Goal: Task Accomplishment & Management: Complete application form

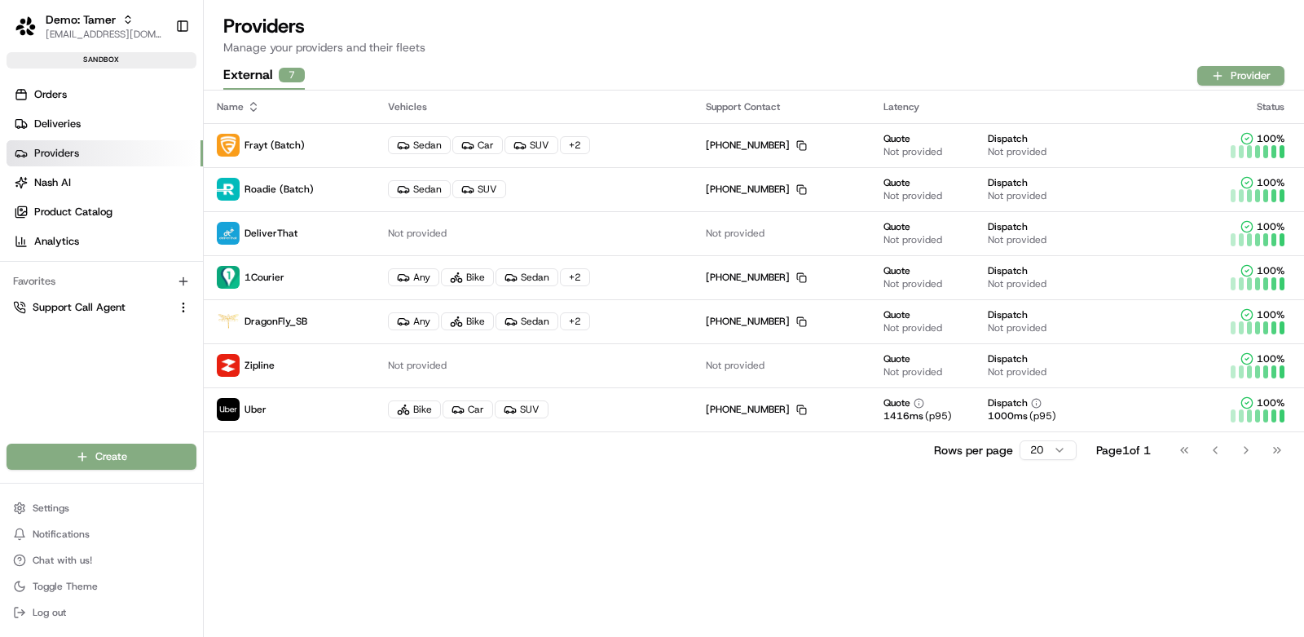
click at [608, 508] on div "Name Vehicles Support Contact Latency Status Frayt (Batch) Sedan Car SUV + 2 [P…" at bounding box center [754, 363] width 1101 height 546
click at [68, 100] on link "Orders" at bounding box center [105, 95] width 196 height 26
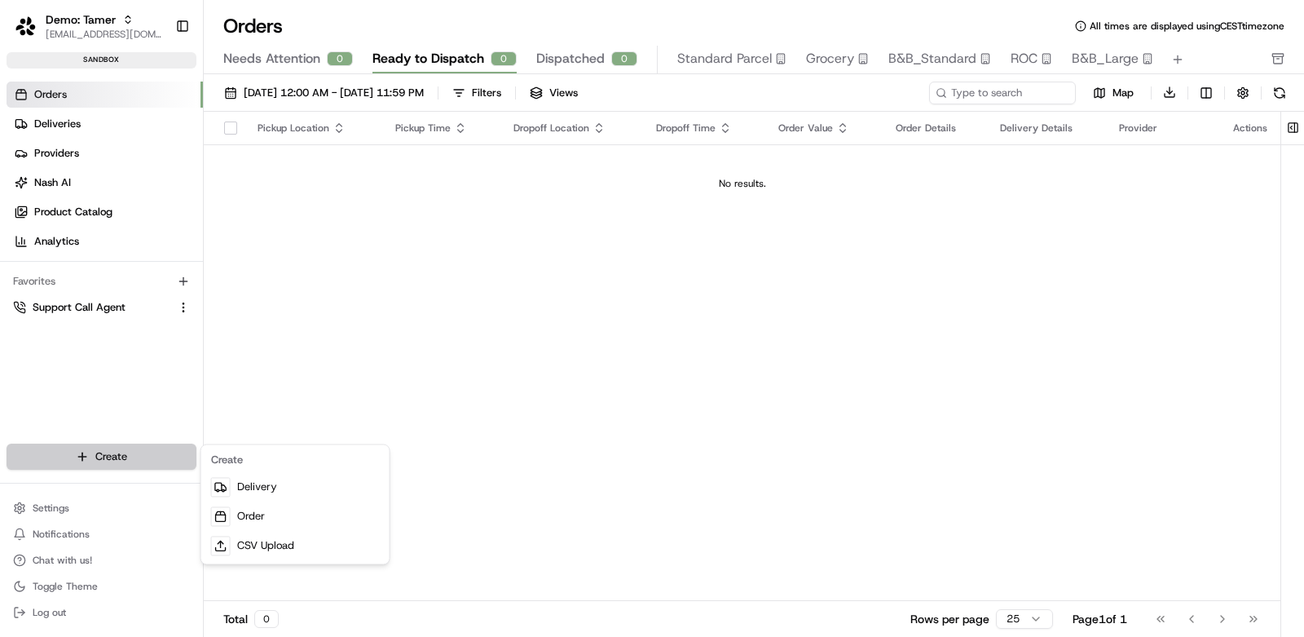
click at [132, 454] on html "Demo: Tamer [EMAIL_ADDRESS][DOMAIN_NAME] Toggle Sidebar sandbox Orders Deliveri…" at bounding box center [652, 318] width 1304 height 637
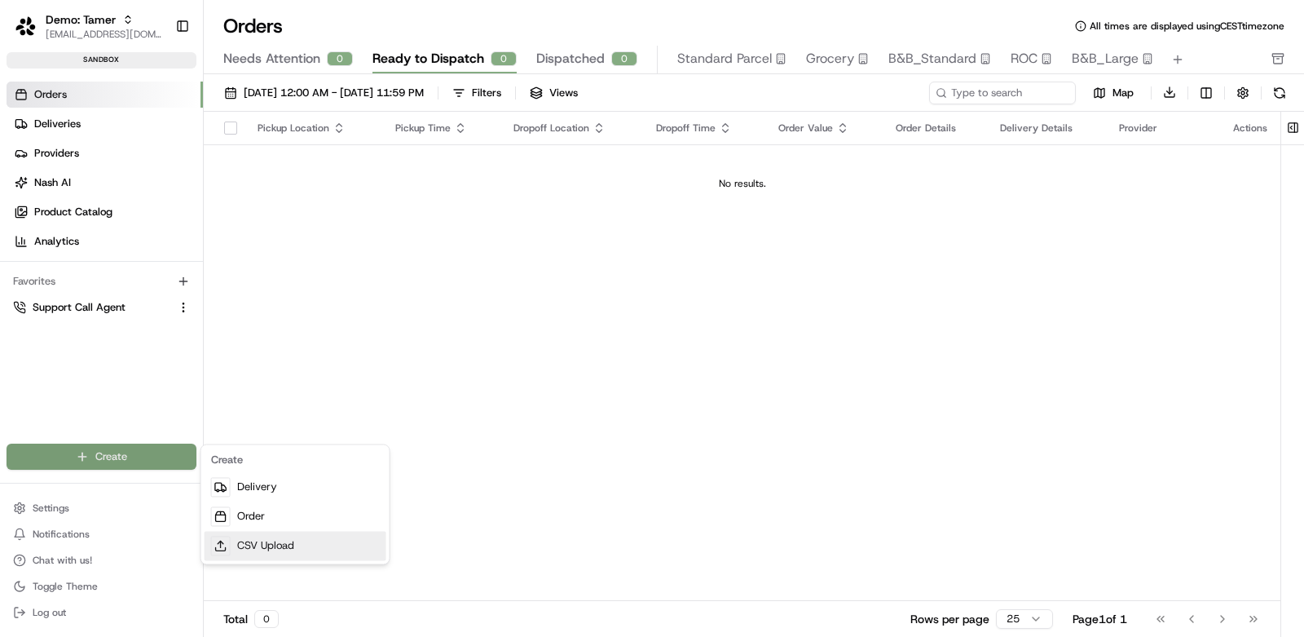
click at [305, 541] on link "CSV Upload" at bounding box center [296, 545] width 182 height 29
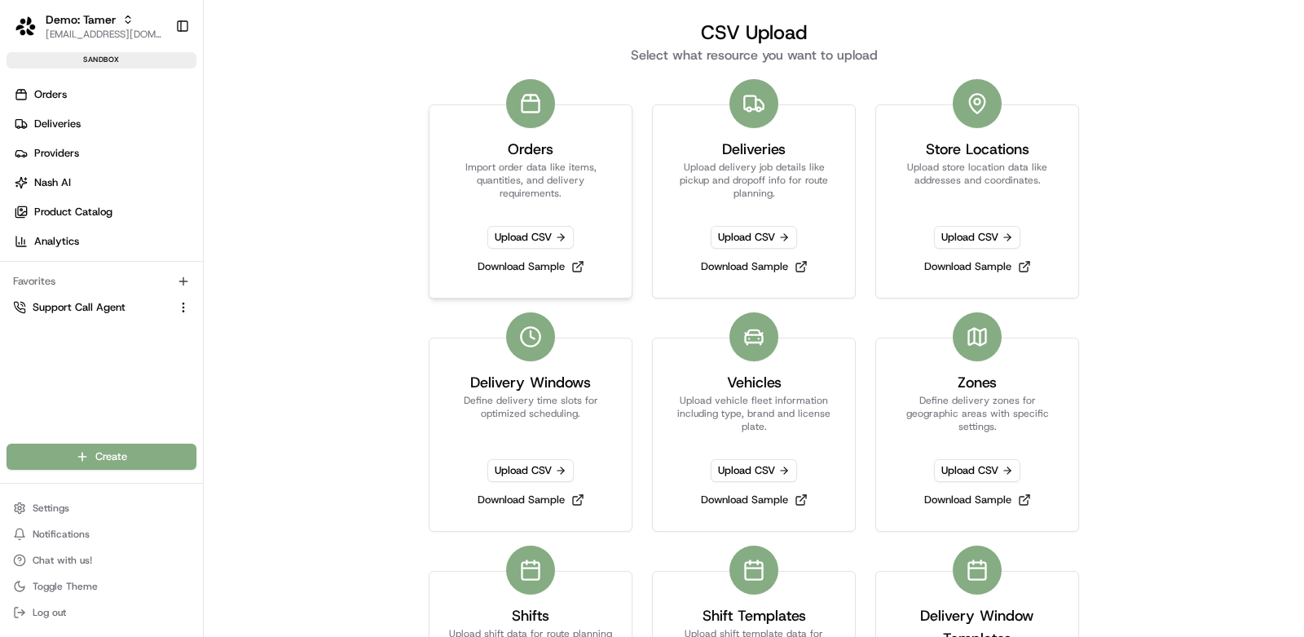
click at [556, 170] on p "Import order data like items, quantities, and delivery requirements." at bounding box center [530, 180] width 163 height 39
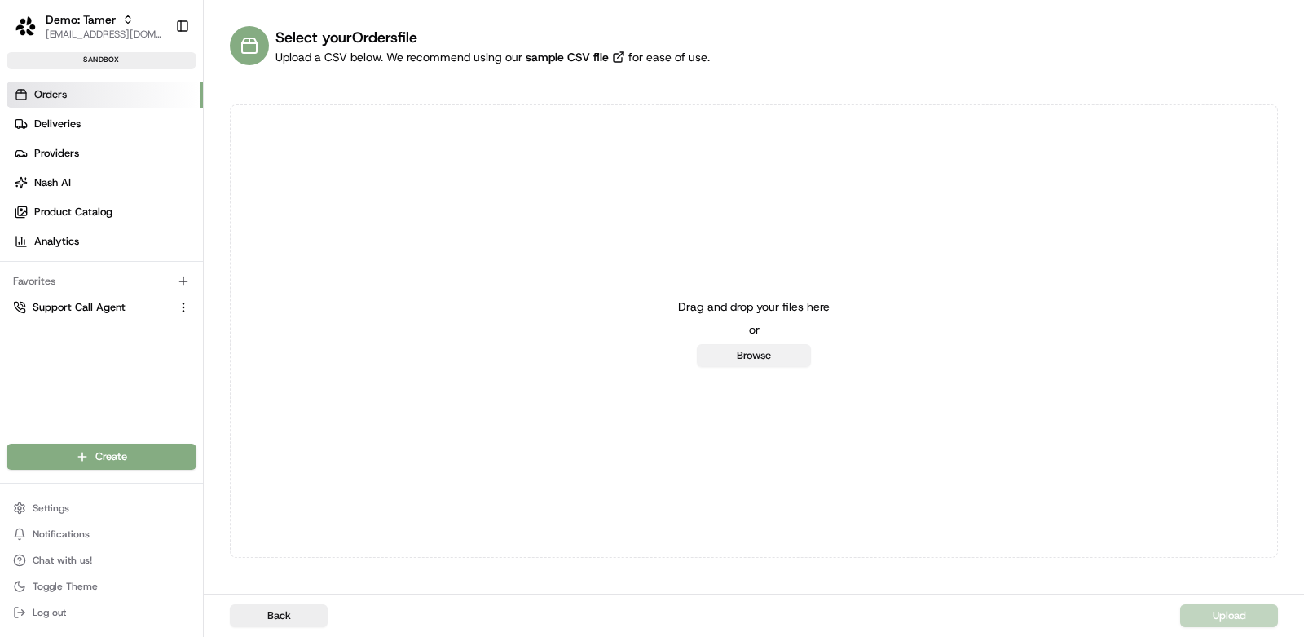
click at [756, 361] on button "Browse" at bounding box center [754, 355] width 114 height 23
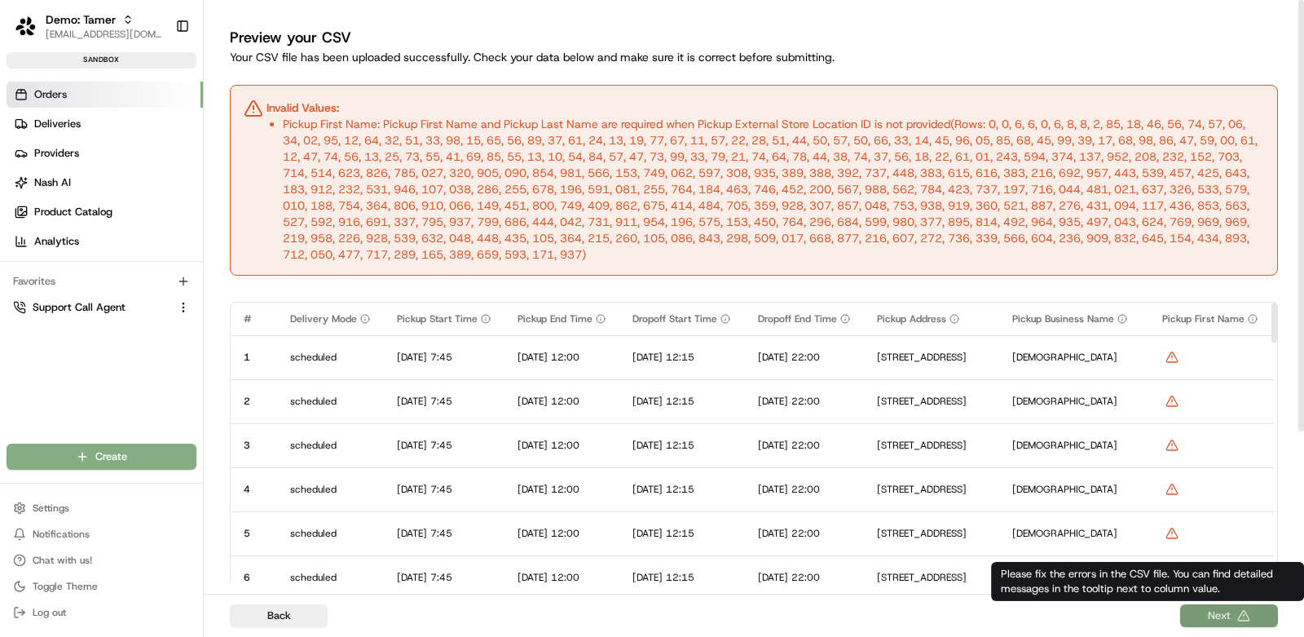
click at [1211, 616] on button "Next" at bounding box center [1229, 615] width 98 height 23
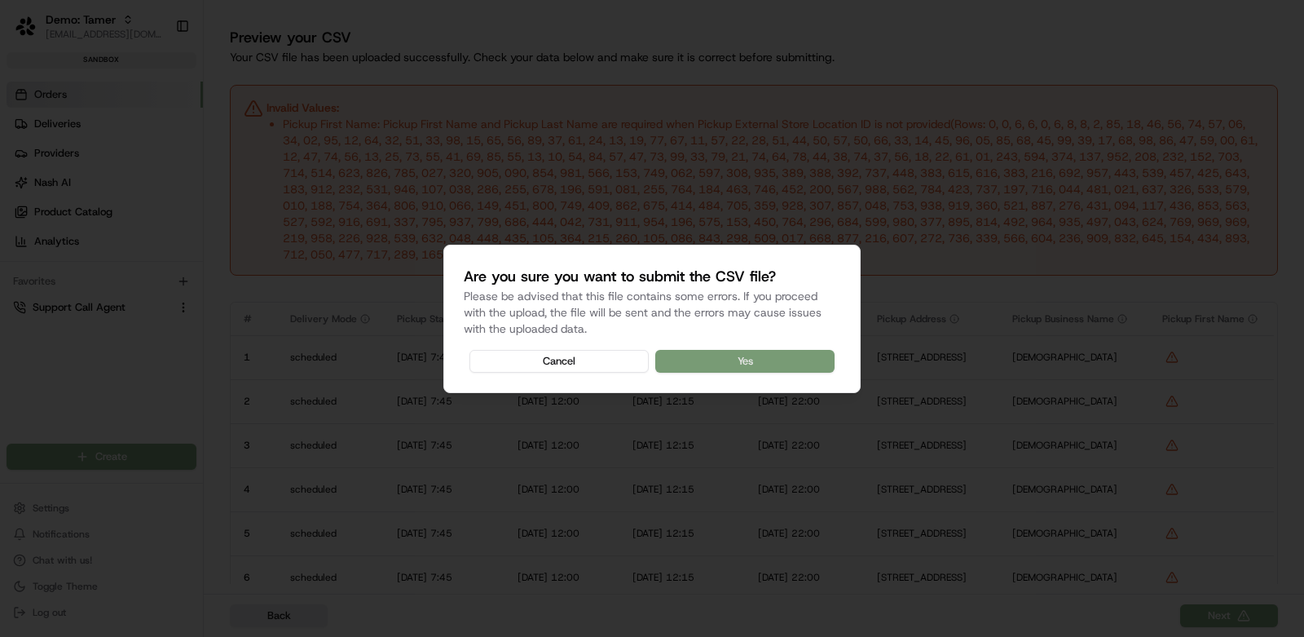
click at [792, 359] on button "Yes" at bounding box center [744, 361] width 179 height 23
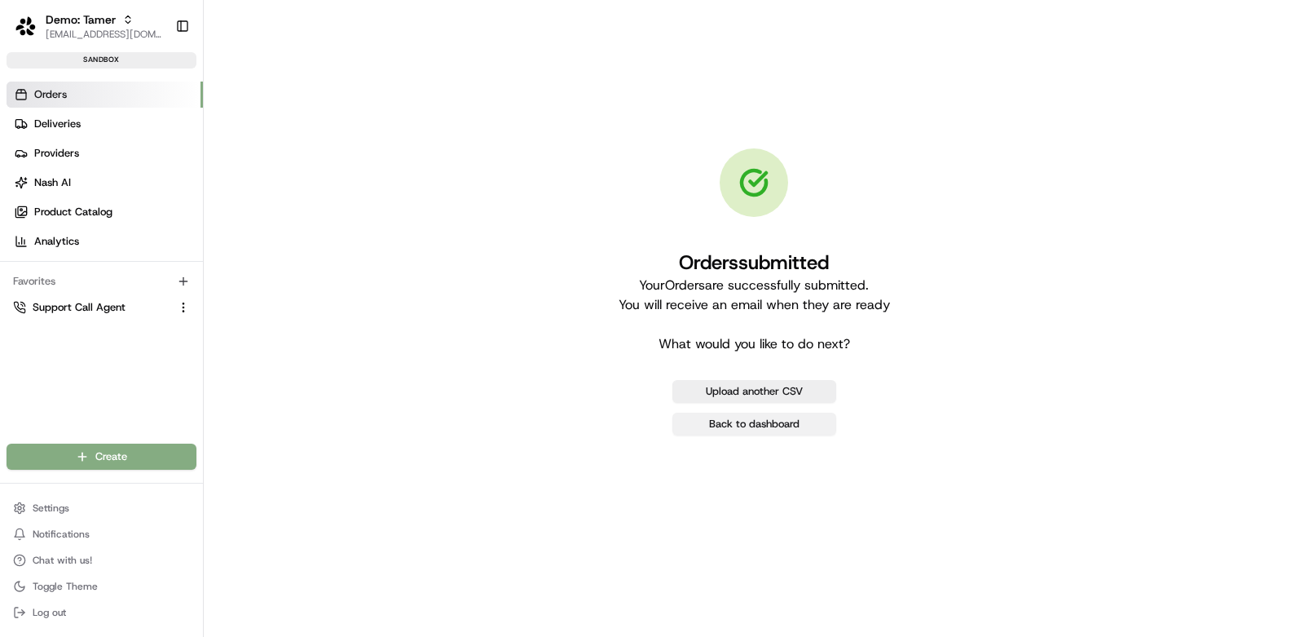
click at [774, 425] on link "Back to dashboard" at bounding box center [755, 423] width 164 height 23
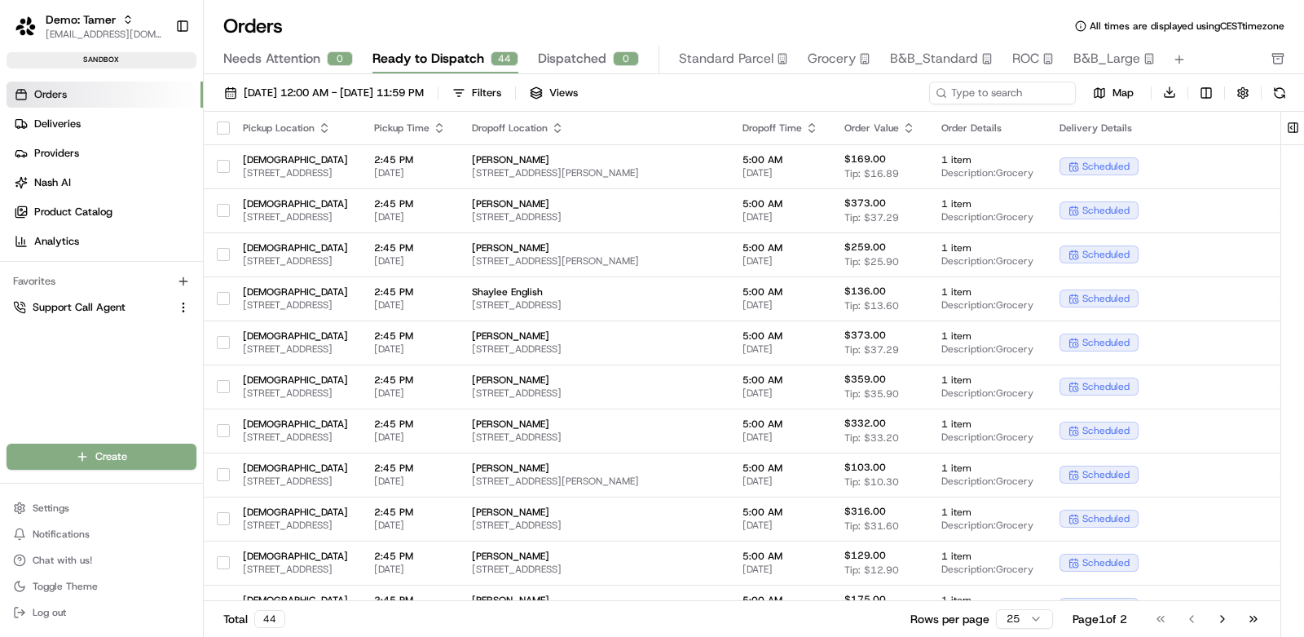
click at [220, 123] on button "button" at bounding box center [223, 127] width 13 height 13
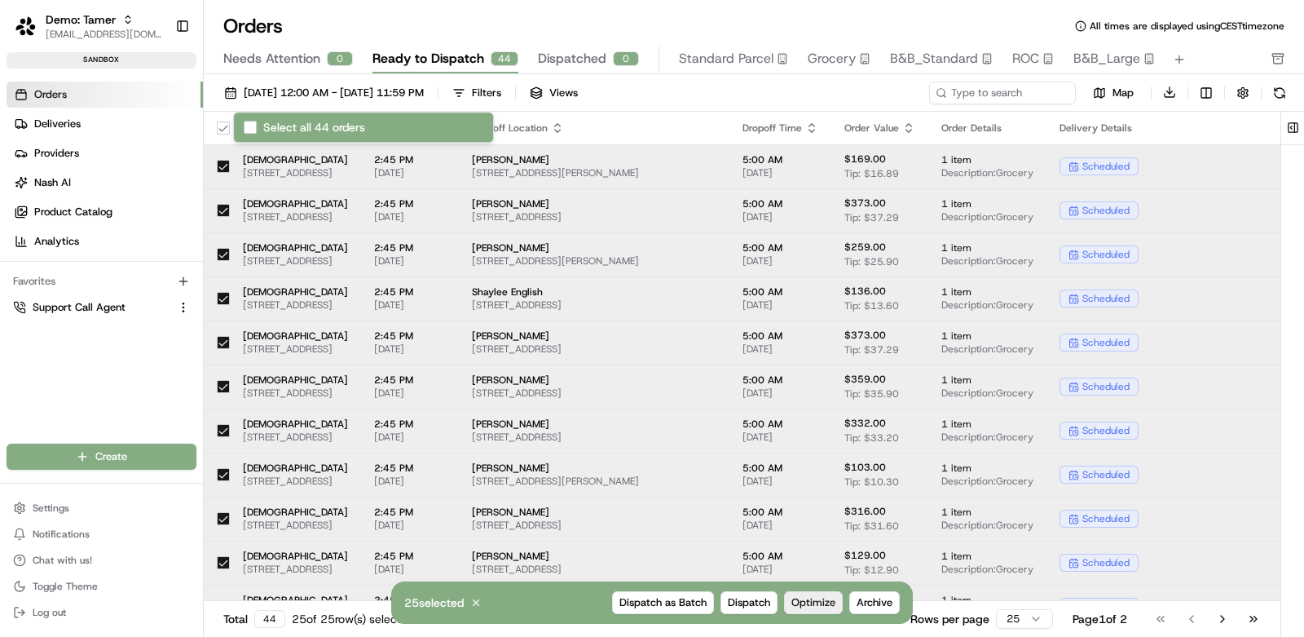
click at [818, 604] on span "Optimize" at bounding box center [814, 602] width 44 height 15
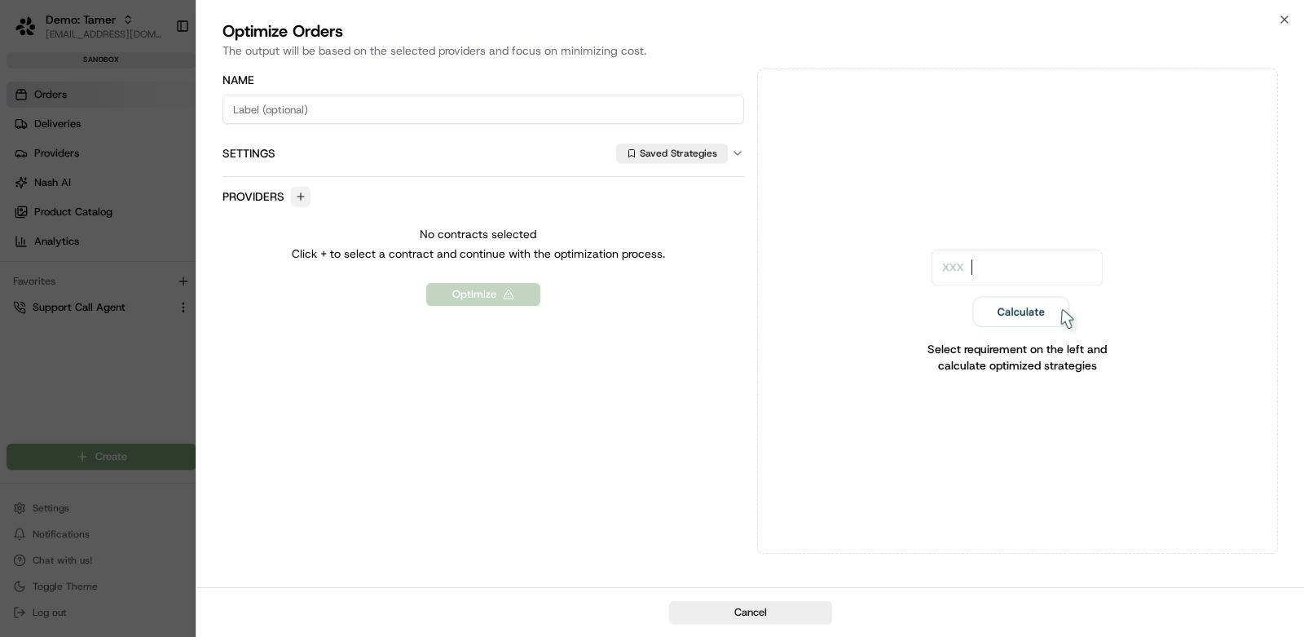
click at [291, 195] on button "button" at bounding box center [301, 197] width 20 height 20
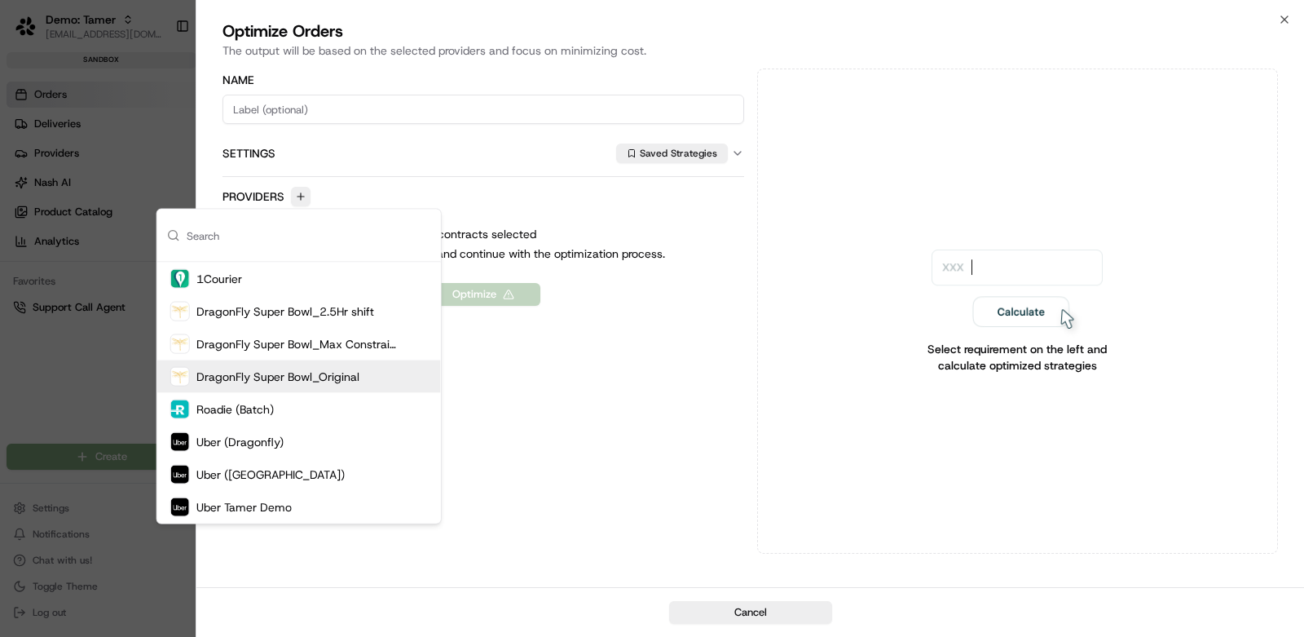
click at [399, 370] on div "DragonFly Super Bowl_Original" at bounding box center [299, 376] width 284 height 33
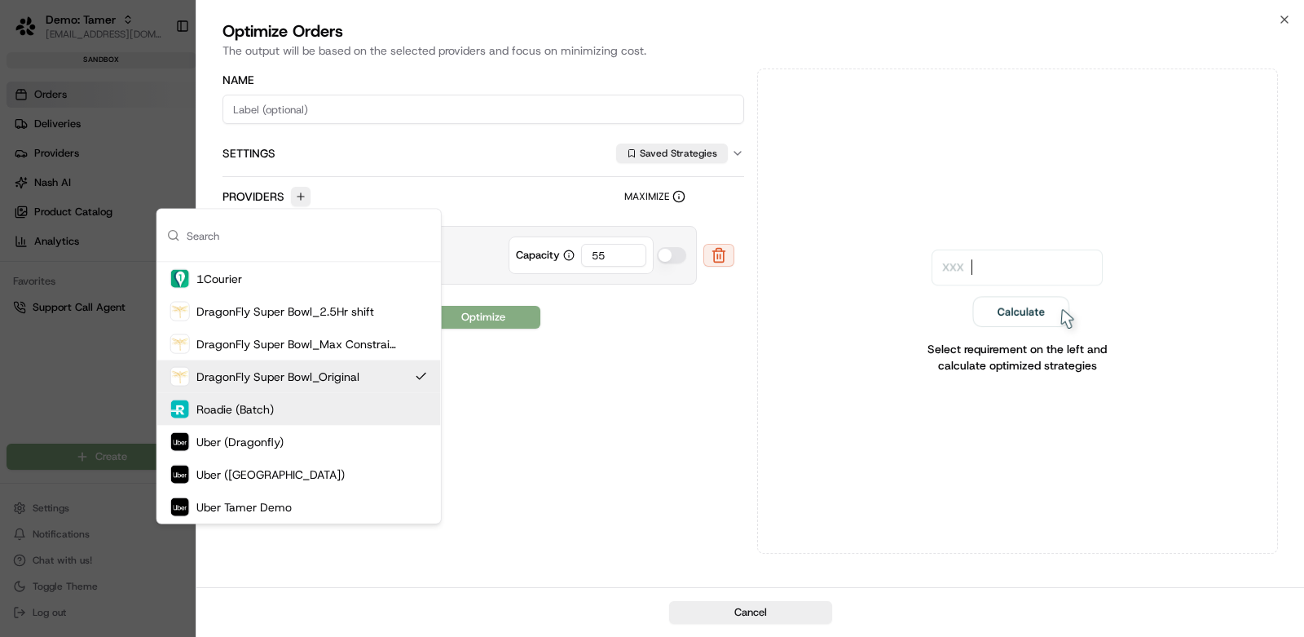
click at [394, 395] on div "Roadie (Batch)" at bounding box center [299, 409] width 284 height 33
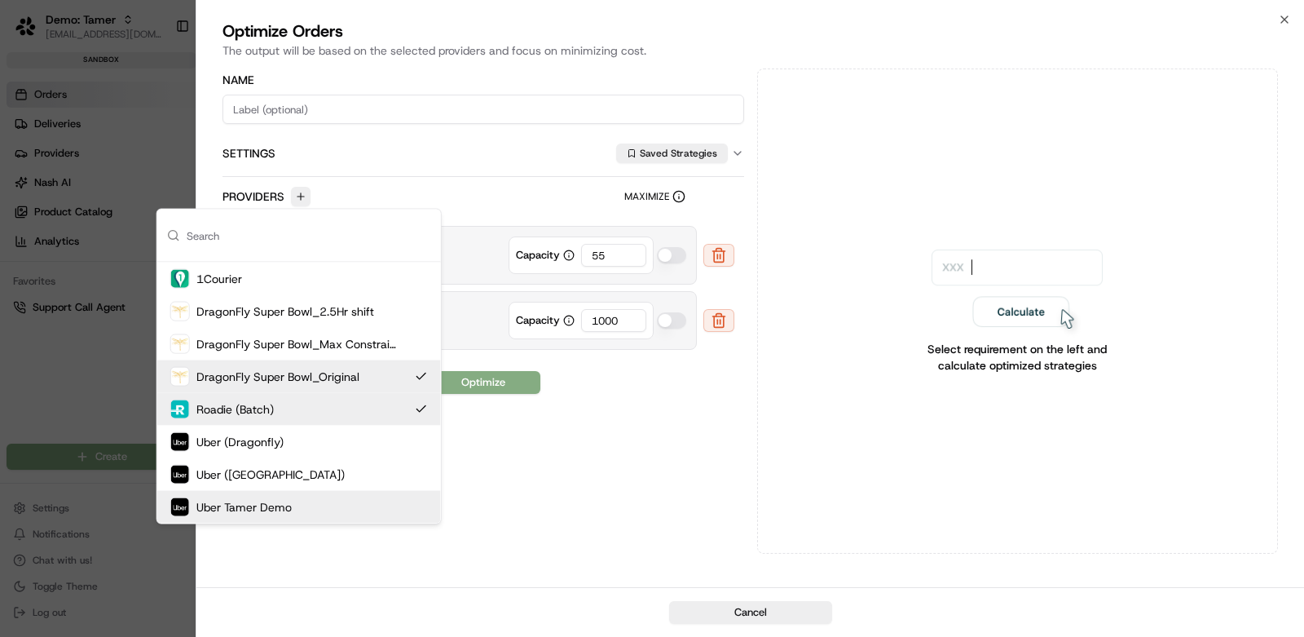
click at [361, 495] on div "Uber Tamer Demo" at bounding box center [299, 507] width 284 height 33
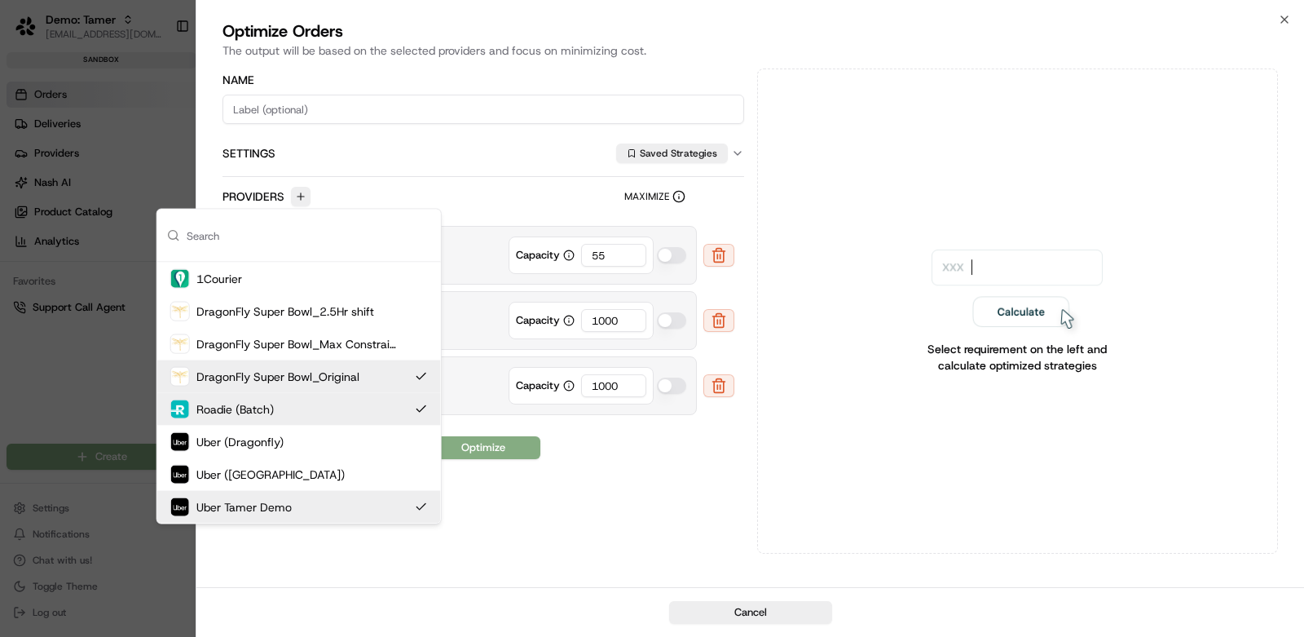
click at [615, 490] on div "Name Settings Saved Strategies Providers Maximize DragonFly_SB (DragonFly Super…" at bounding box center [484, 310] width 522 height 485
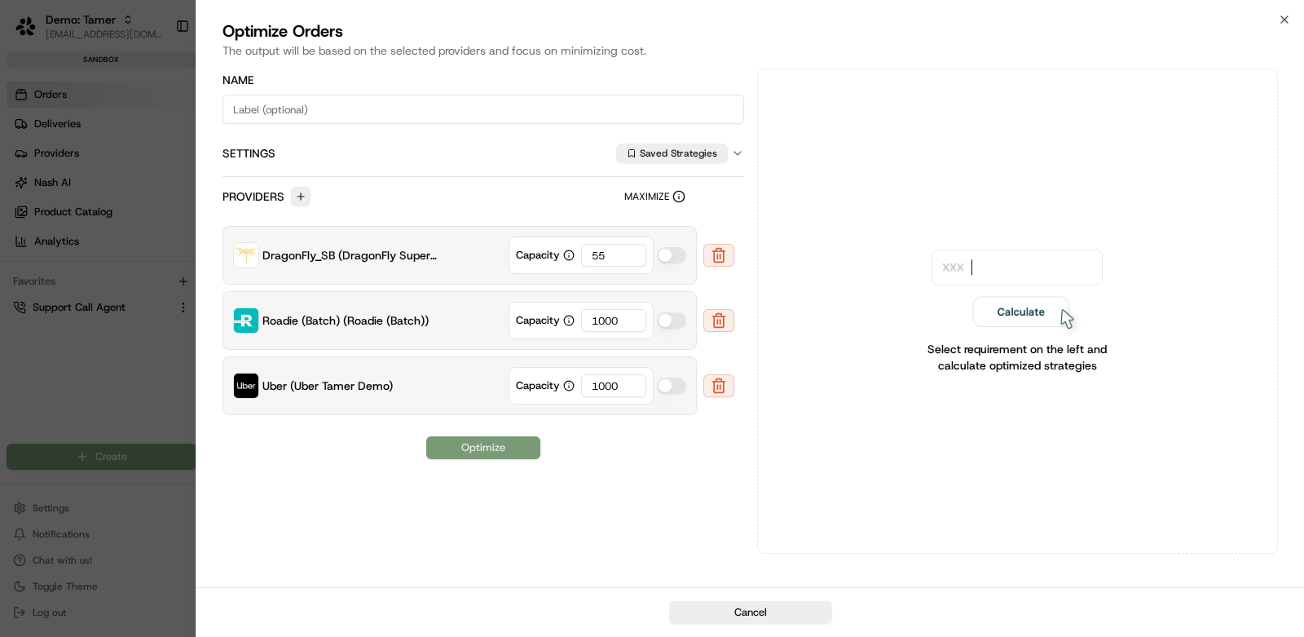
click at [478, 437] on button "Optimize" at bounding box center [483, 447] width 114 height 23
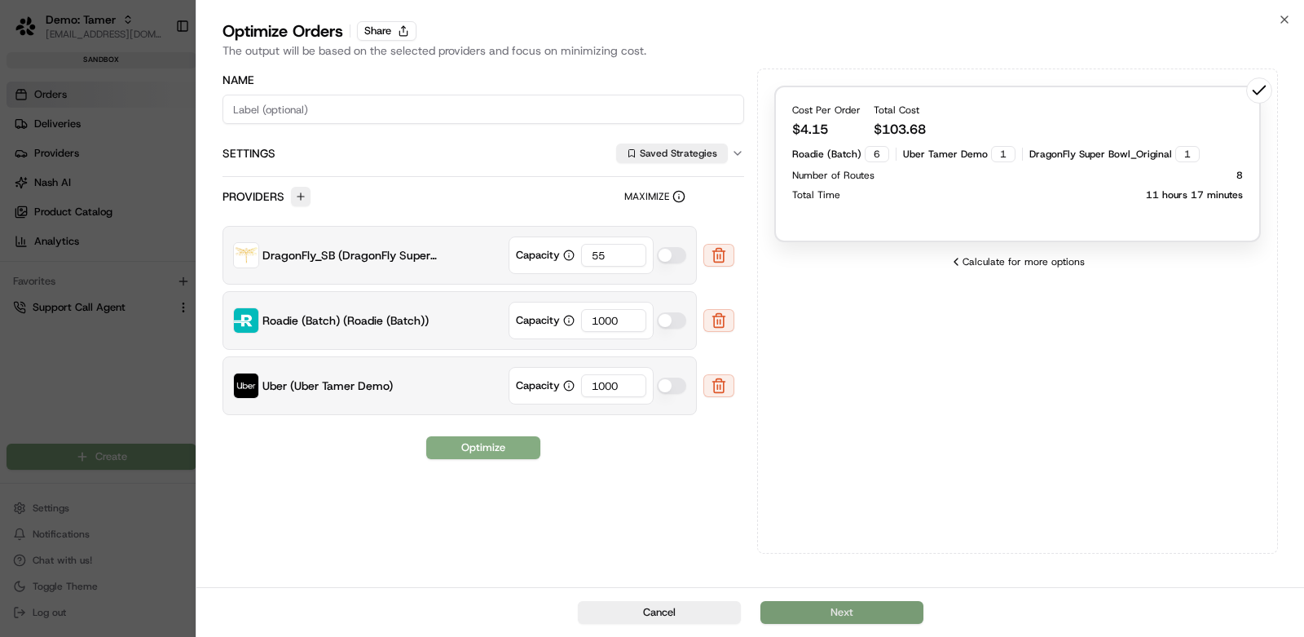
click at [876, 608] on button "Next" at bounding box center [842, 612] width 163 height 23
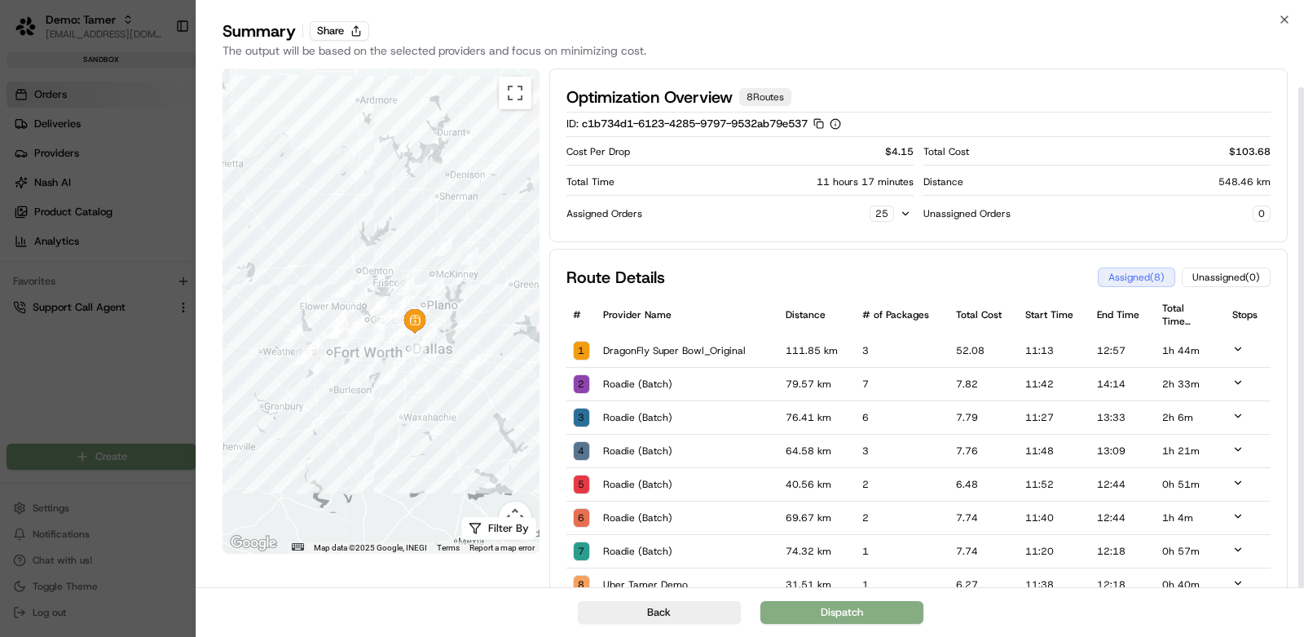
scroll to position [23, 0]
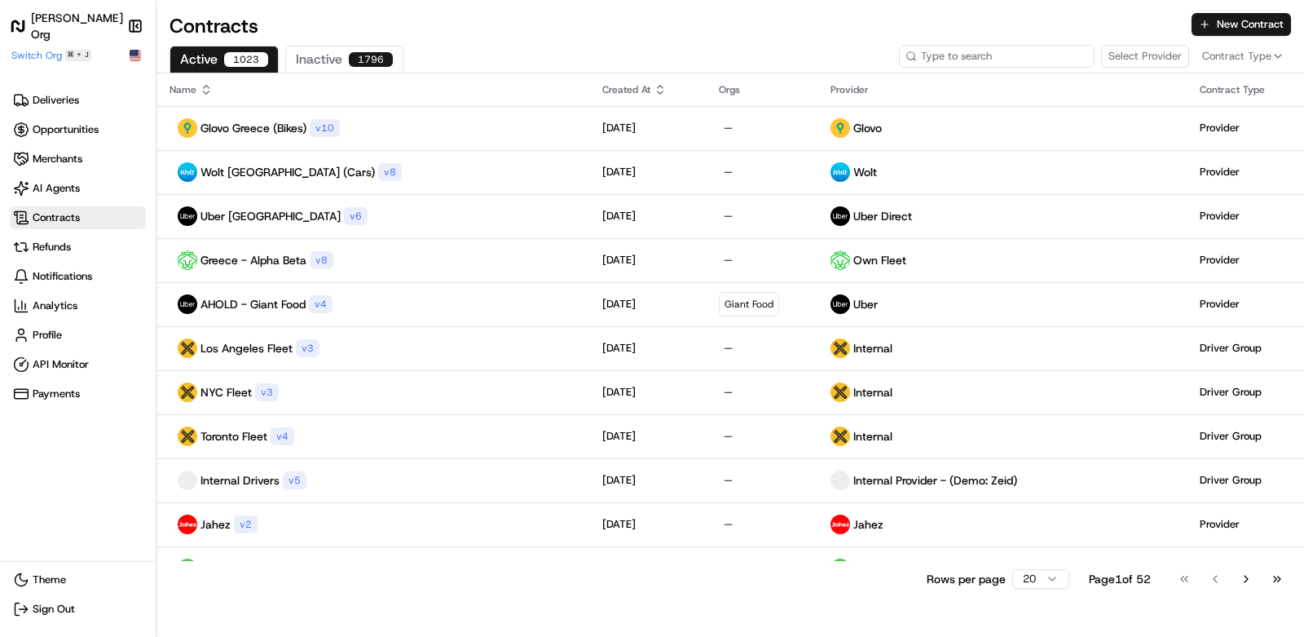
click at [995, 60] on input at bounding box center [997, 56] width 196 height 23
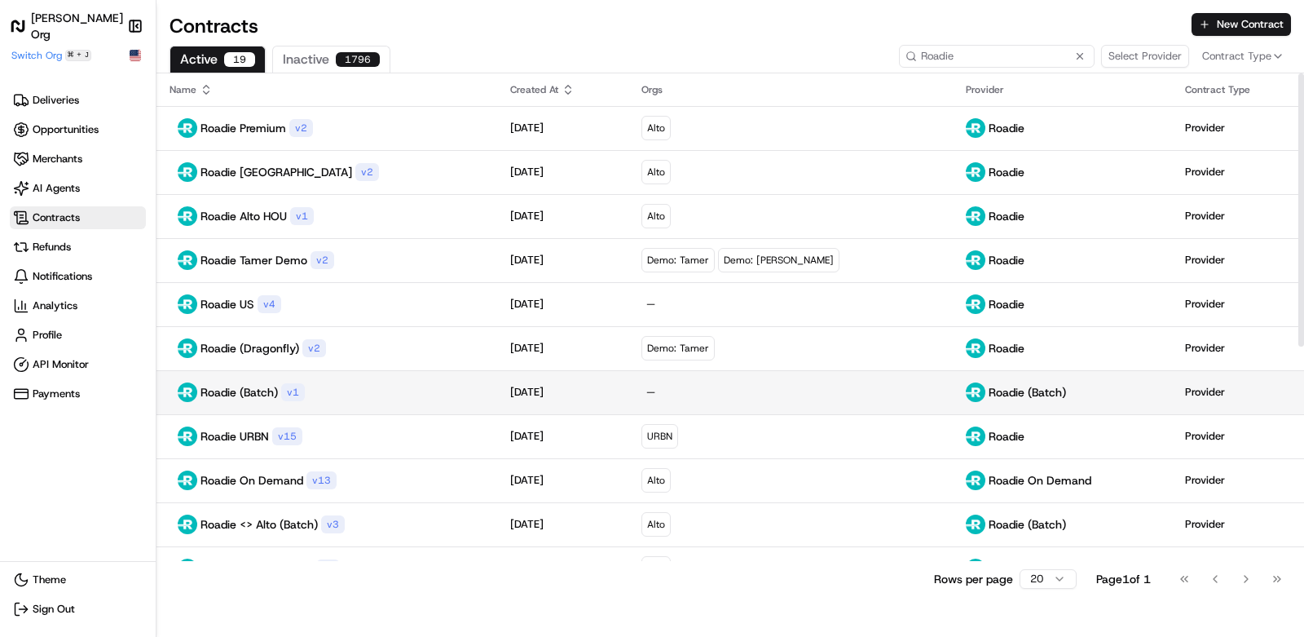
type input "Roadie"
click at [365, 382] on div "Roadie (Batch) v 1" at bounding box center [327, 392] width 315 height 20
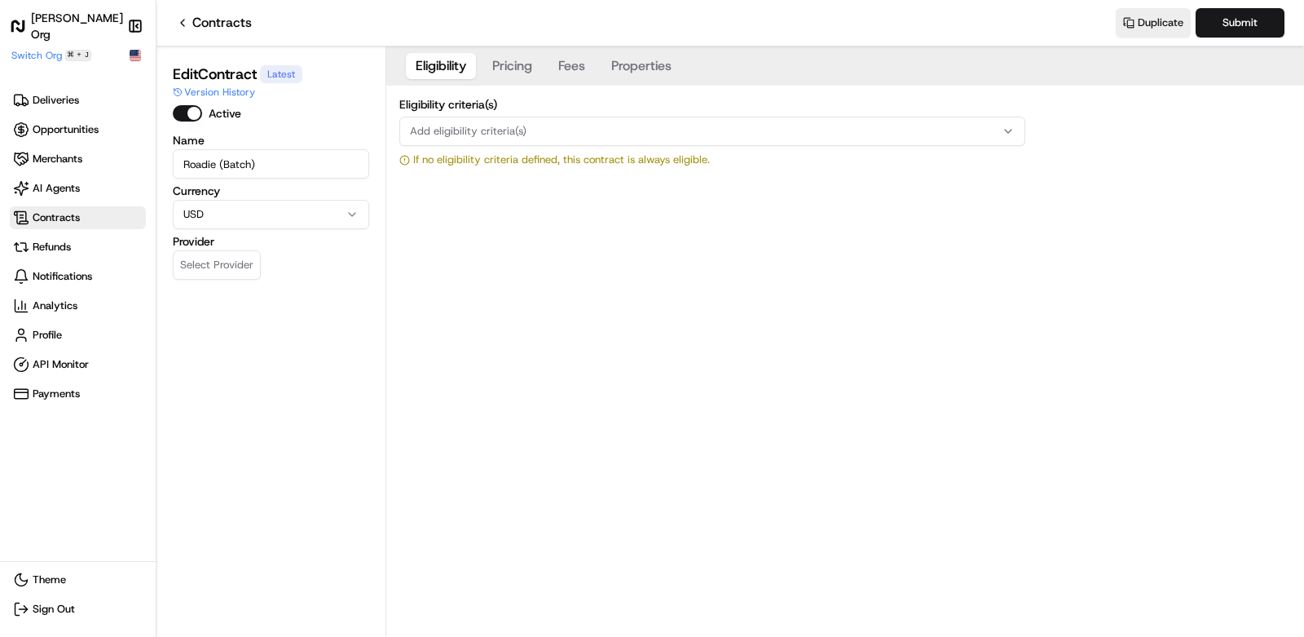
click at [496, 67] on button "Pricing" at bounding box center [513, 66] width 60 height 26
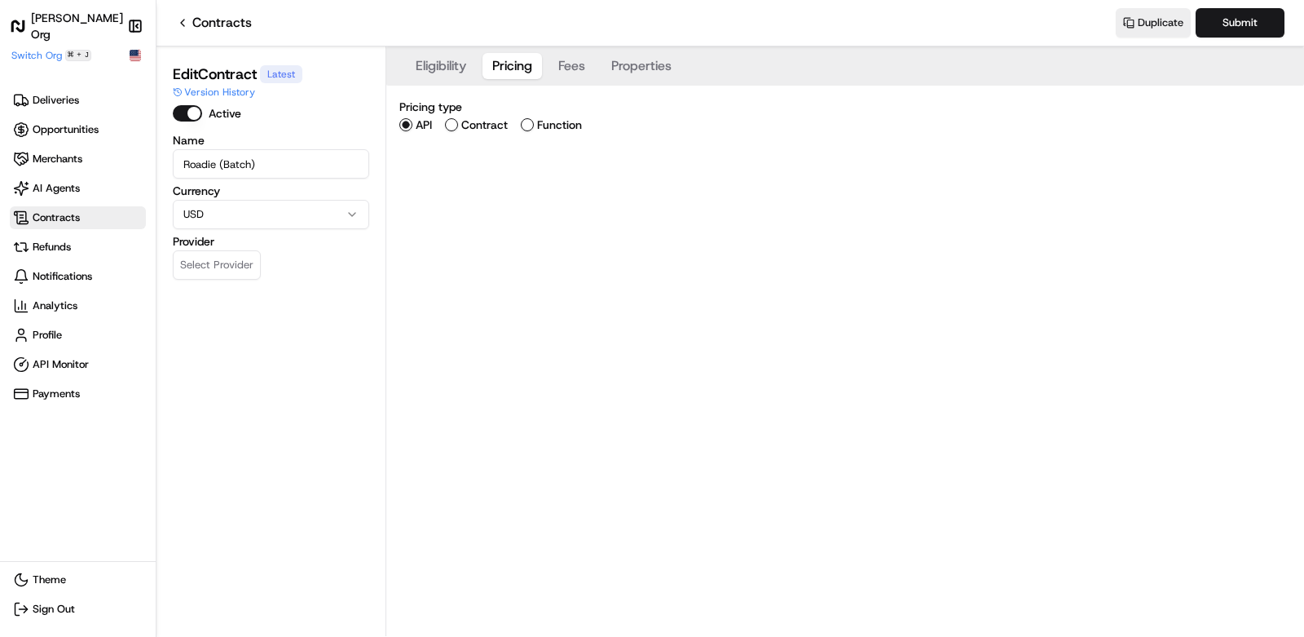
click at [571, 72] on button "Fees" at bounding box center [572, 66] width 46 height 26
click at [646, 71] on button "Properties" at bounding box center [642, 66] width 80 height 26
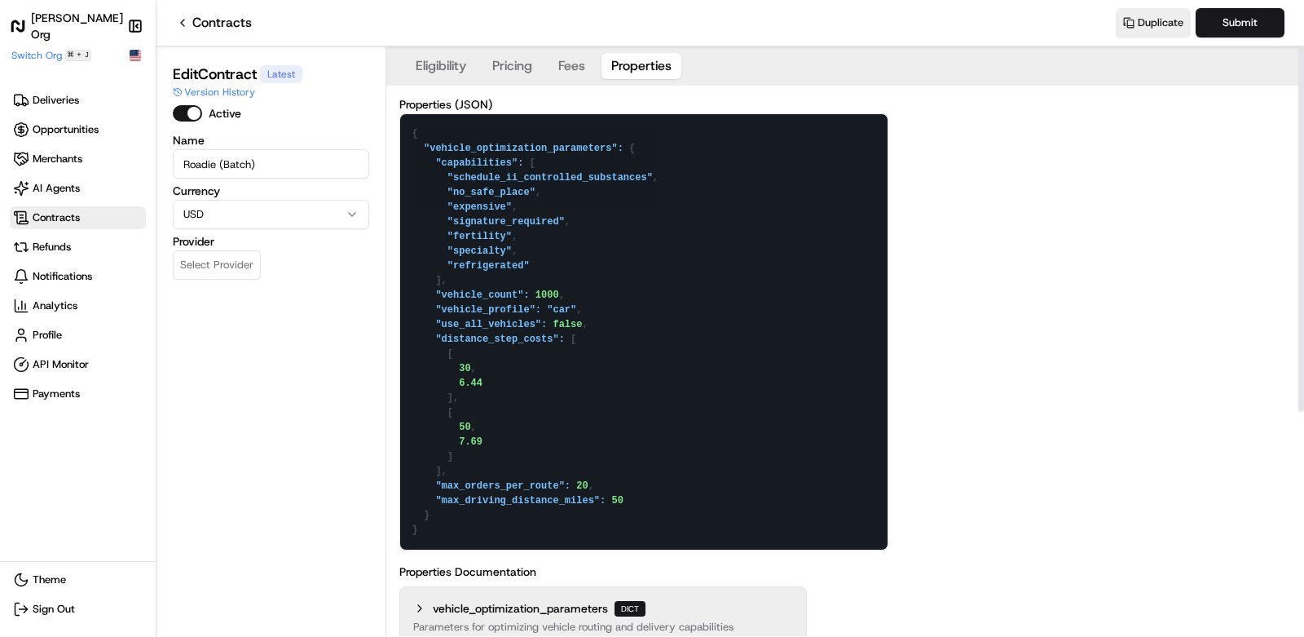
click at [436, 71] on button "Eligibility" at bounding box center [441, 66] width 70 height 26
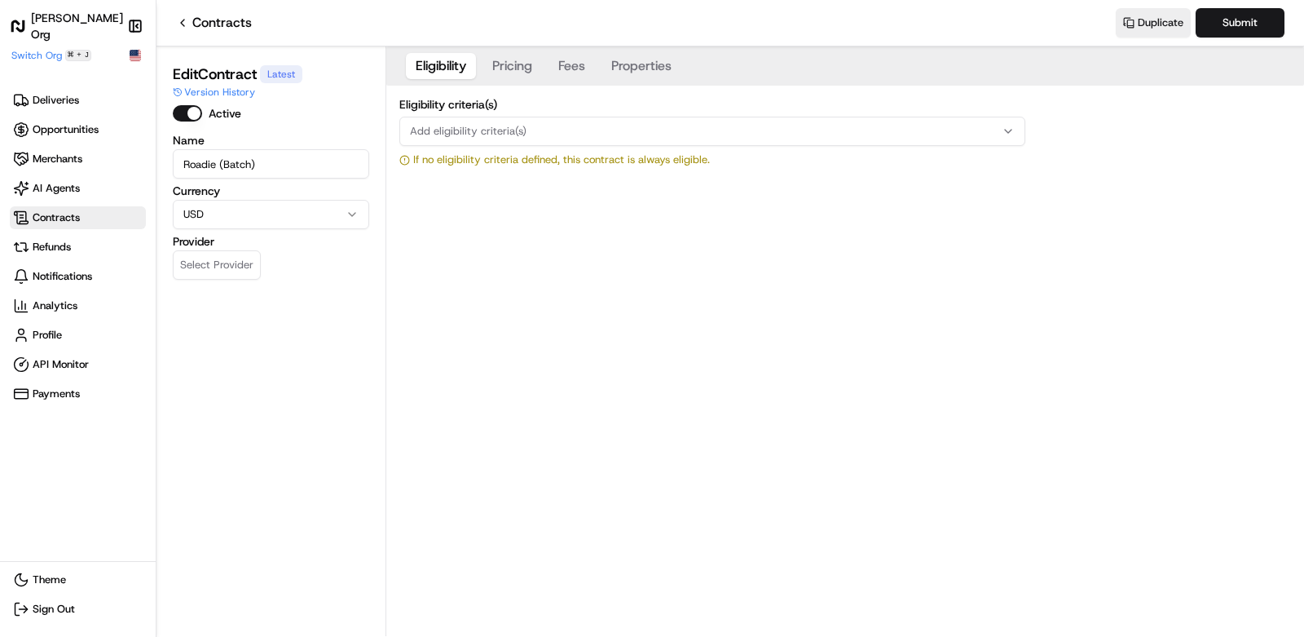
click at [218, 19] on link "Contracts" at bounding box center [214, 23] width 76 height 20
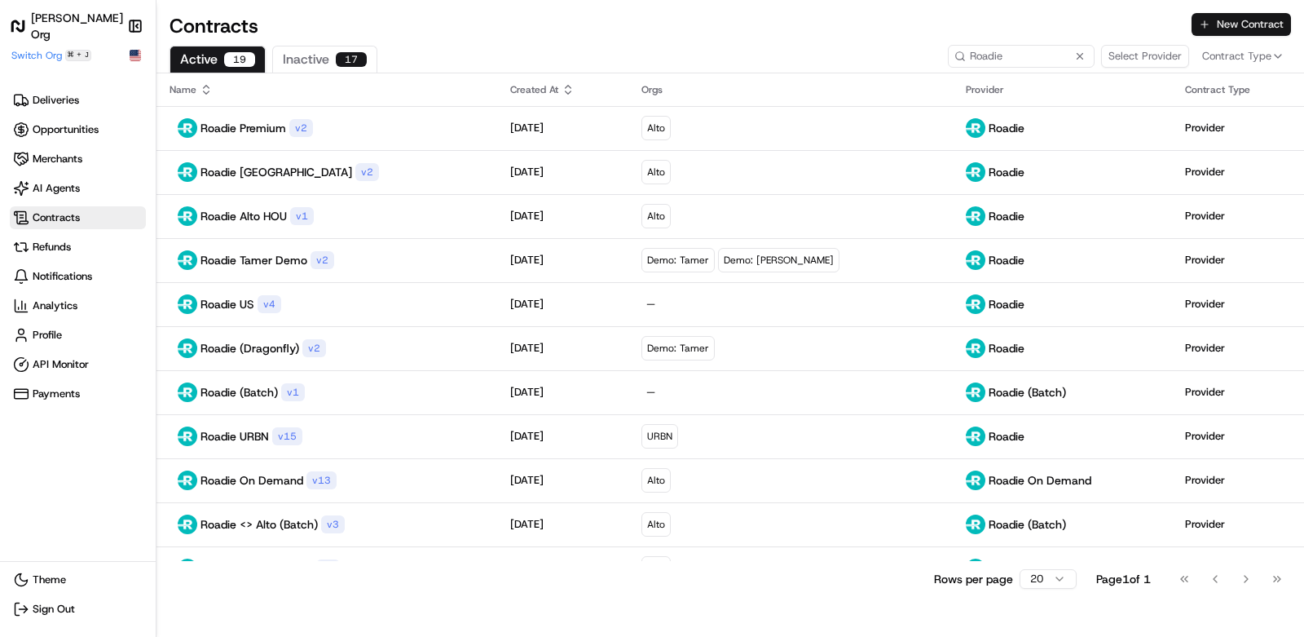
click at [1233, 28] on button "New Contract" at bounding box center [1241, 24] width 99 height 23
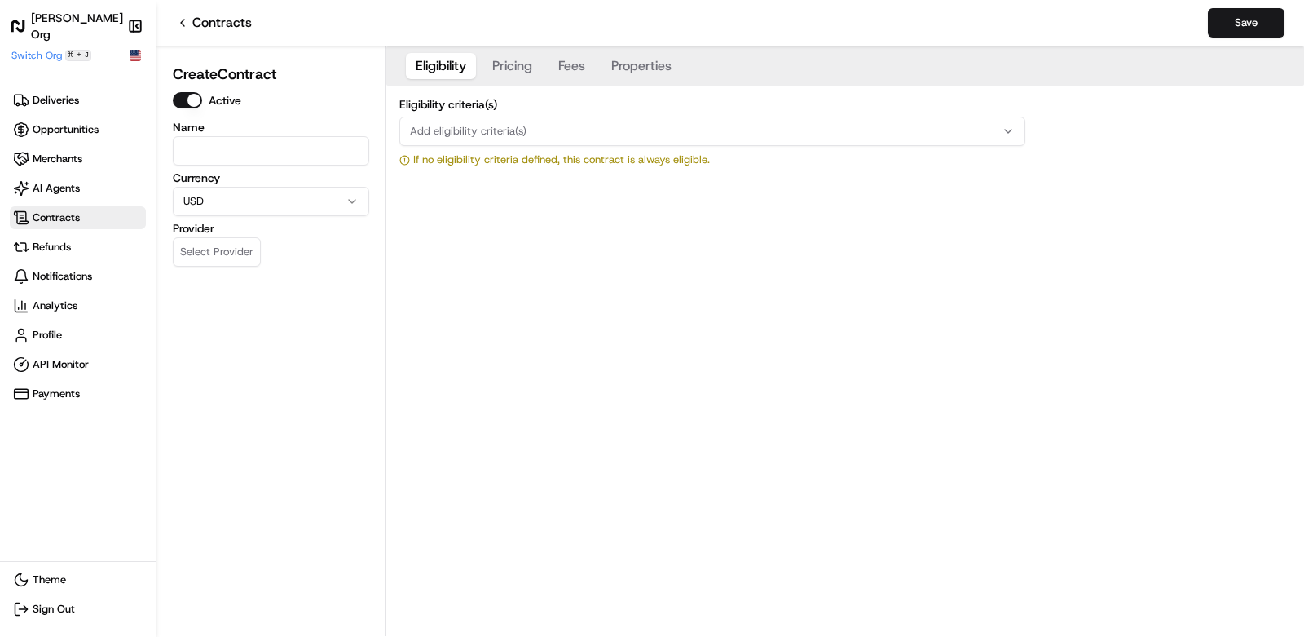
click at [327, 146] on input at bounding box center [271, 150] width 196 height 29
type input "Roadie_Sharebite_Demo"
click at [240, 240] on button "Select Provider" at bounding box center [217, 251] width 88 height 29
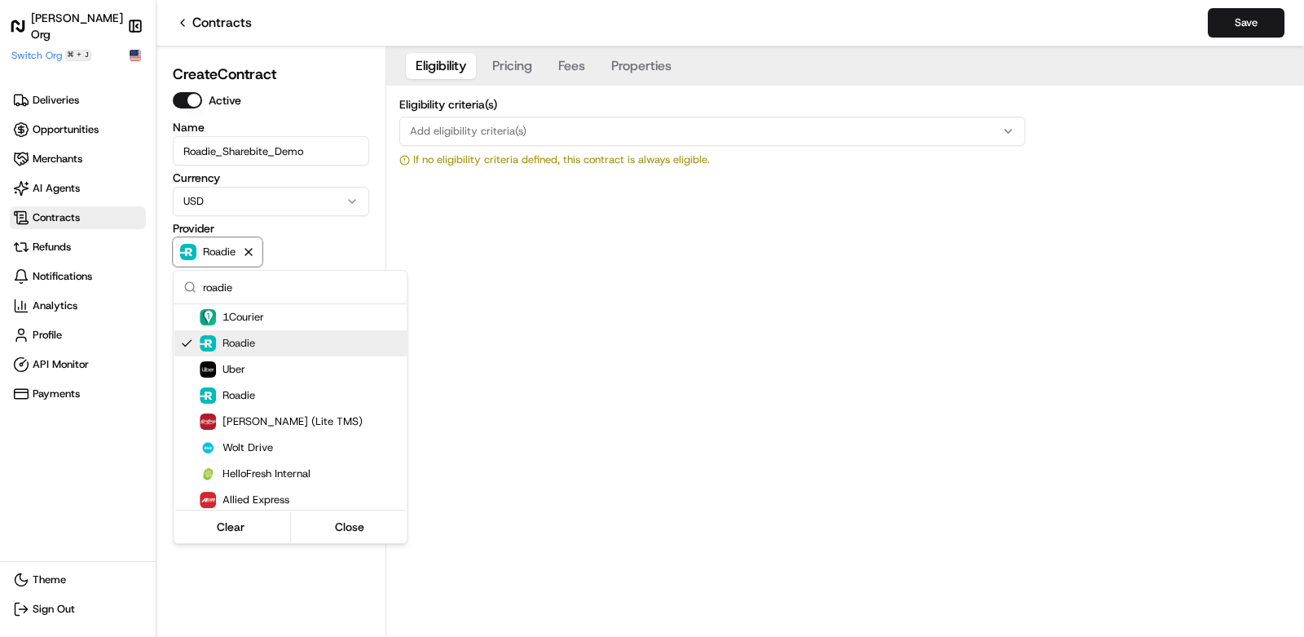
type input "roadie"
click at [796, 342] on html "Nash Org Make sidebar auto shrink Switch Org ⌘ + J Deliveries Opportunities Mer…" at bounding box center [652, 318] width 1304 height 637
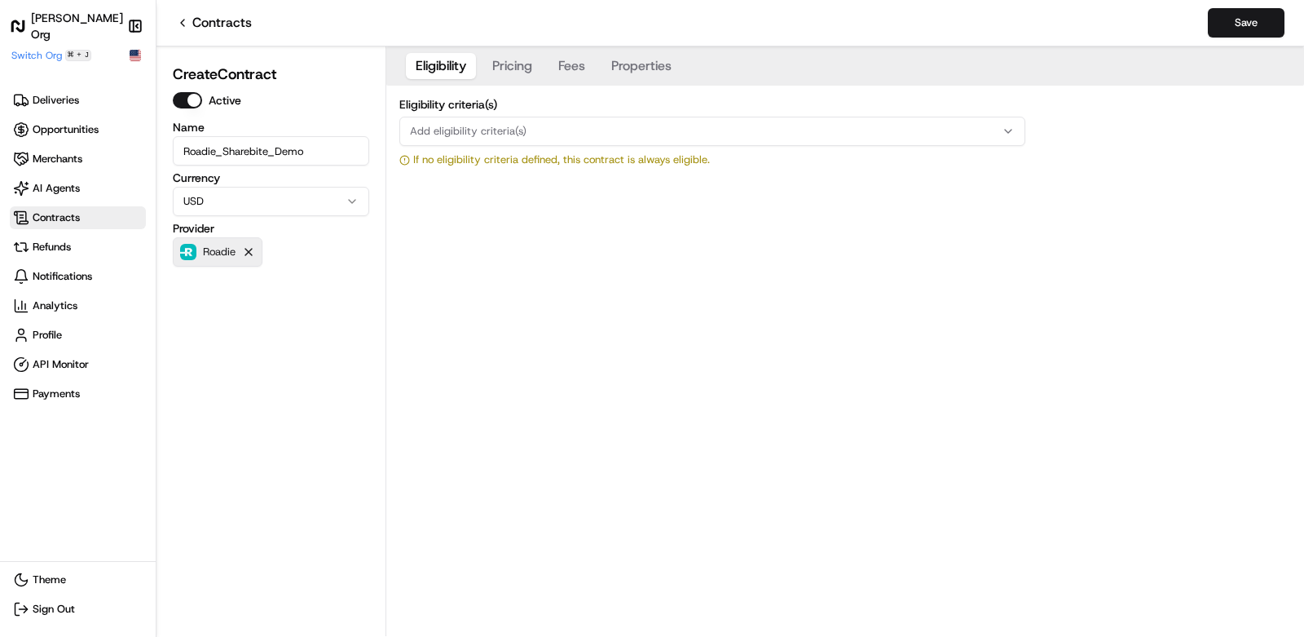
click at [250, 254] on icon "button" at bounding box center [248, 252] width 7 height 7
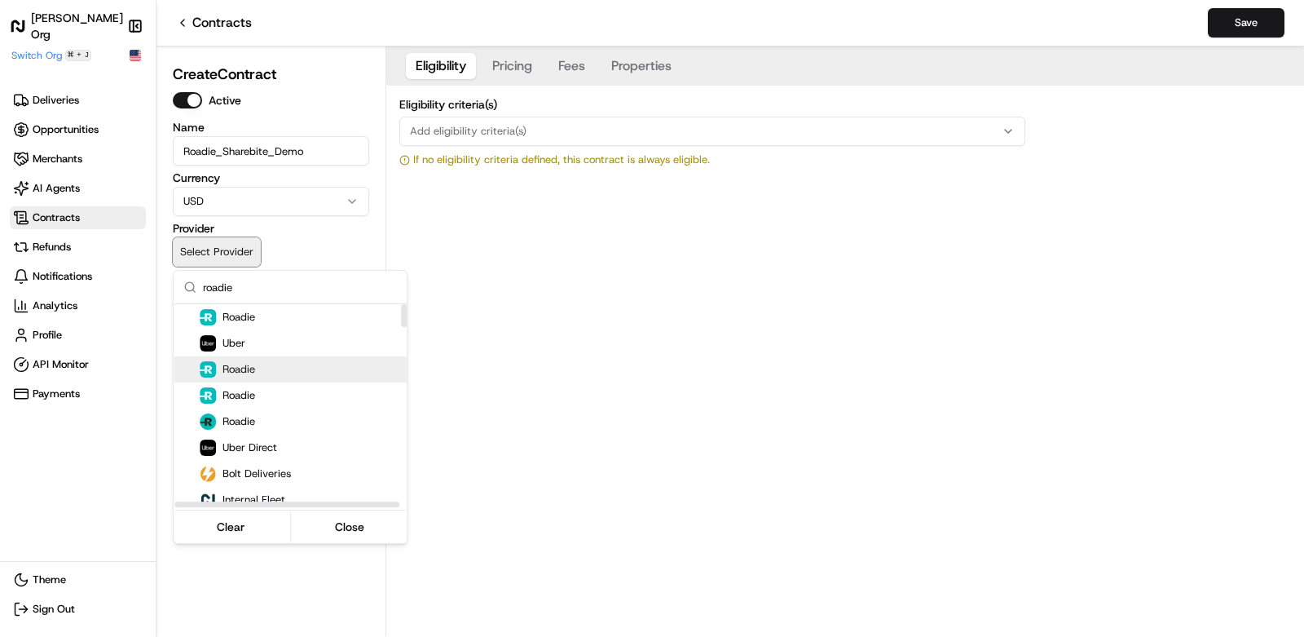
click at [267, 361] on div "Roadie" at bounding box center [310, 369] width 220 height 16
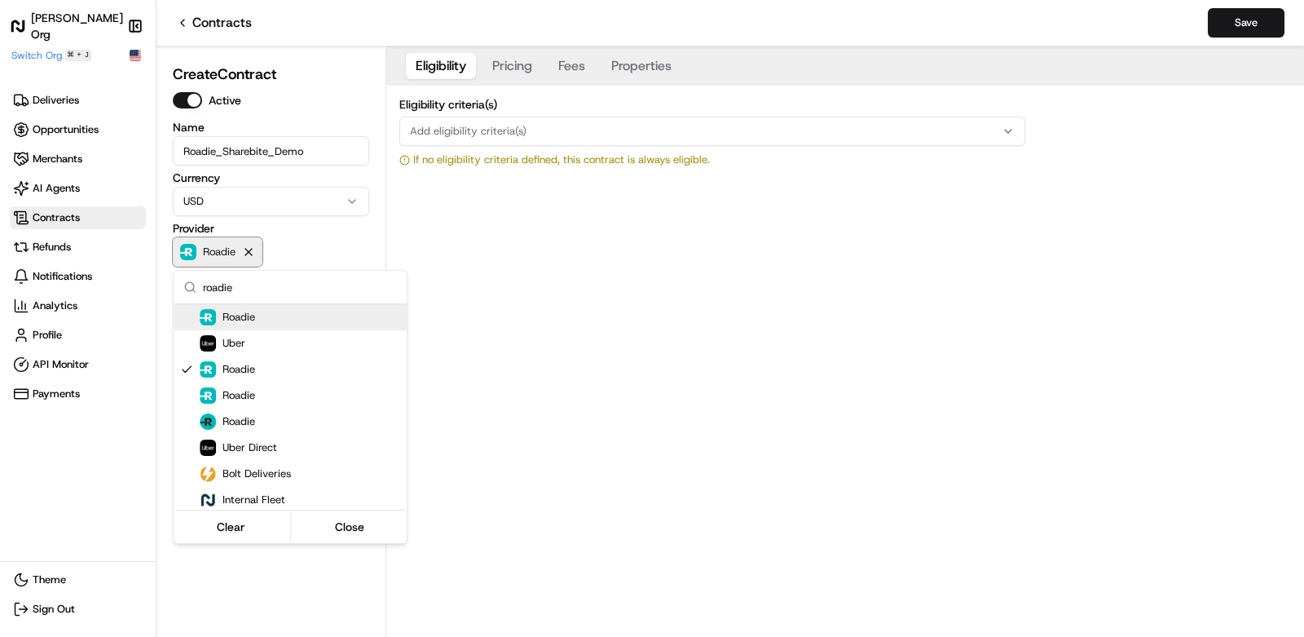
click at [289, 249] on html "Nash Org Make sidebar auto shrink Switch Org ⌘ + J Deliveries Opportunities Mer…" at bounding box center [652, 318] width 1304 height 637
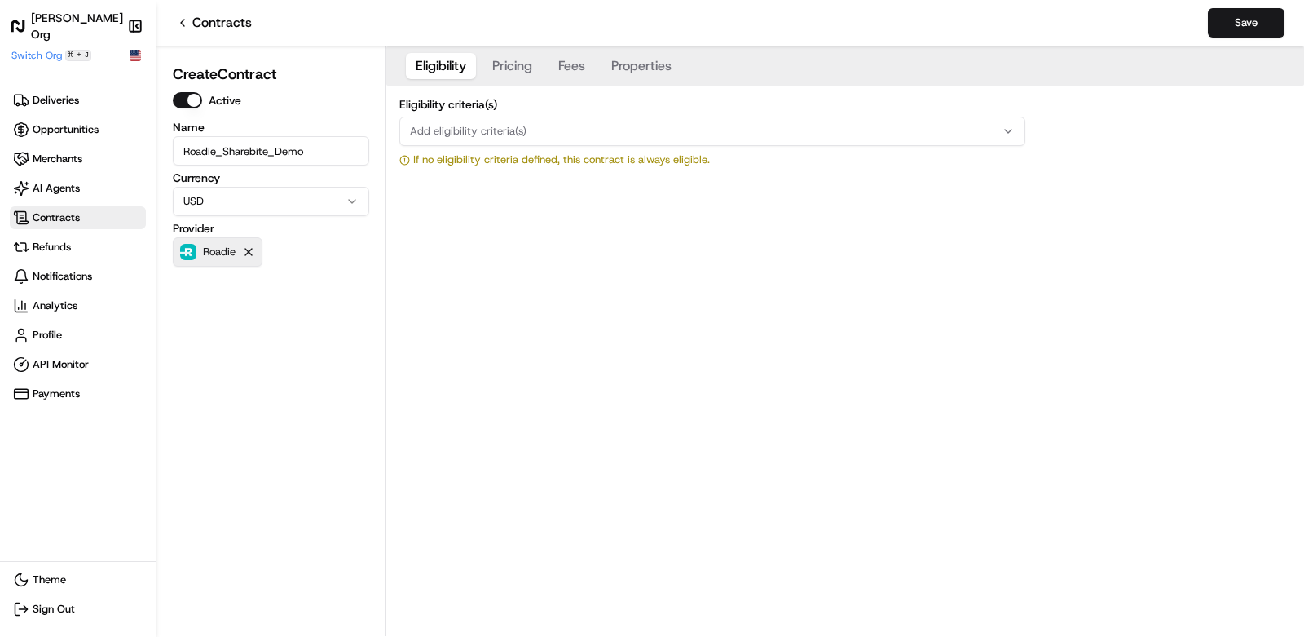
click at [254, 251] on icon "button" at bounding box center [248, 251] width 13 height 13
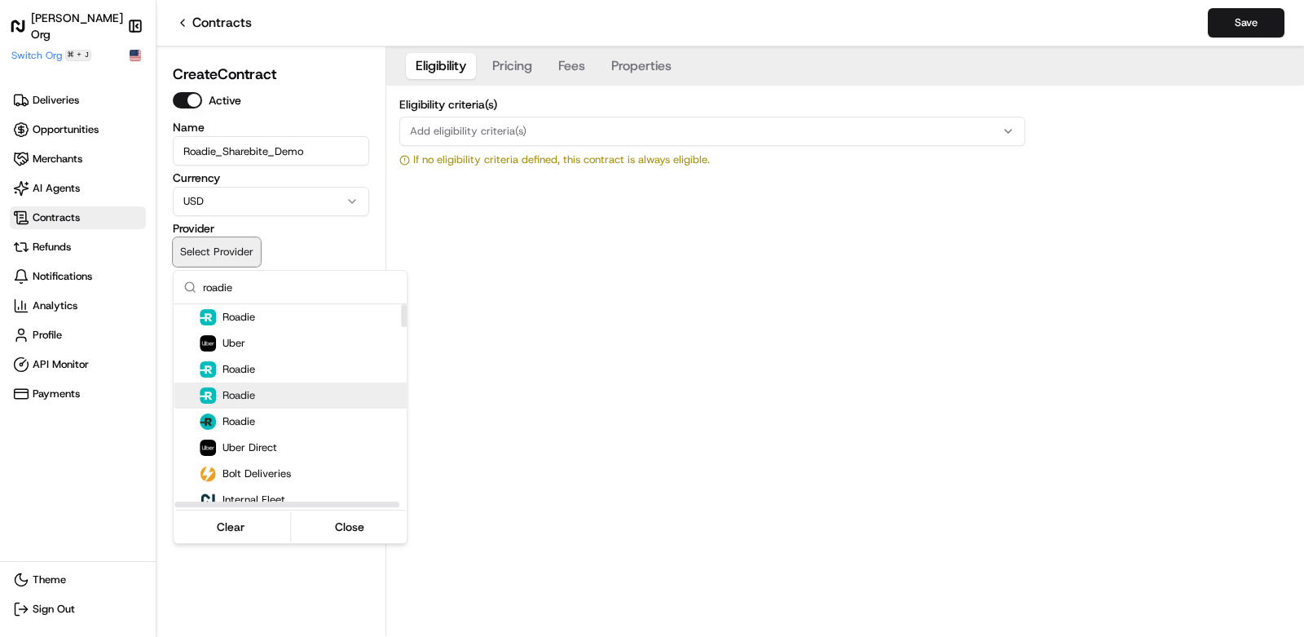
click at [265, 404] on div "Roadie" at bounding box center [300, 395] width 253 height 26
click at [310, 247] on html "Nash Org Make sidebar auto shrink Switch Org ⌘ + J Deliveries Opportunities Mer…" at bounding box center [652, 318] width 1304 height 637
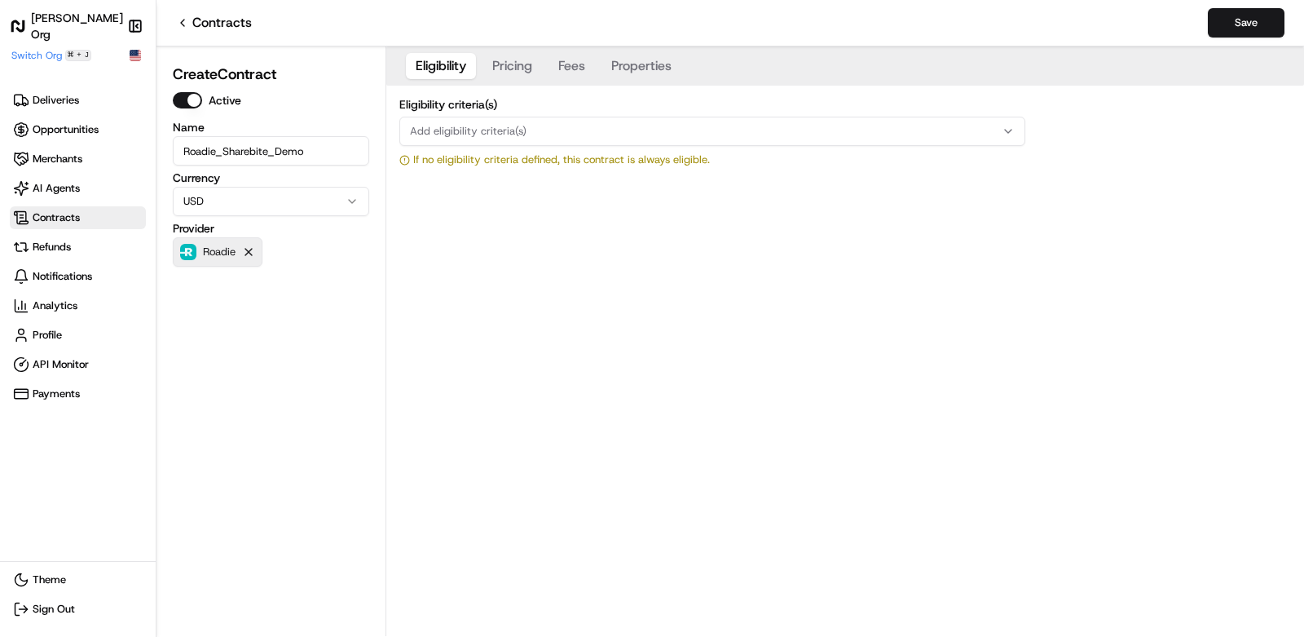
click at [249, 247] on icon "button" at bounding box center [248, 251] width 13 height 13
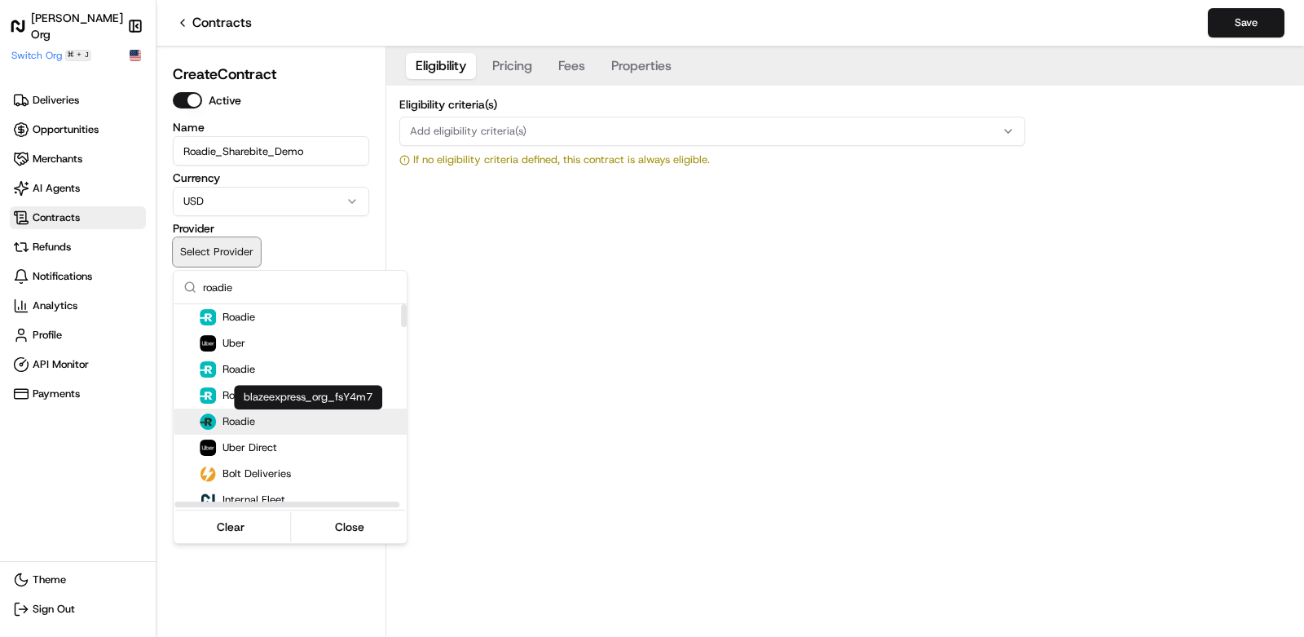
click at [288, 414] on body "Nash Org Make sidebar auto shrink Switch Org ⌘ + J Deliveries Opportunities Mer…" at bounding box center [652, 318] width 1304 height 637
click at [286, 421] on div "Roadie" at bounding box center [310, 421] width 220 height 16
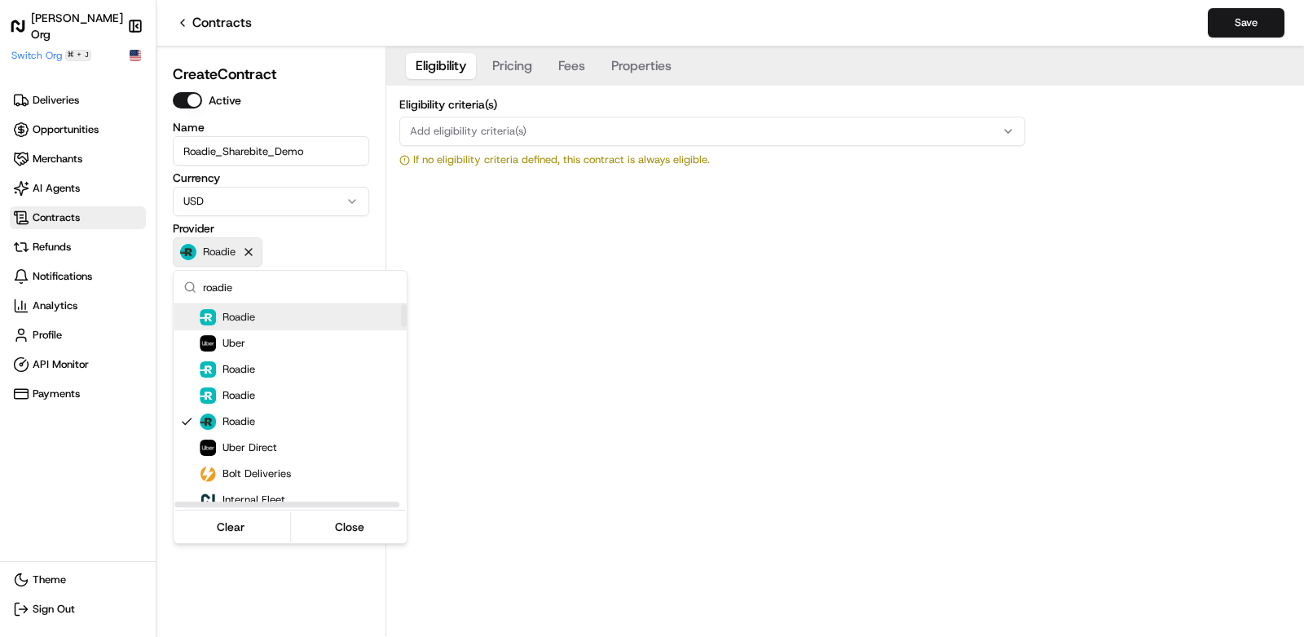
click at [310, 248] on html "Nash Org Make sidebar auto shrink Switch Org ⌘ + J Deliveries Opportunities Mer…" at bounding box center [652, 318] width 1304 height 637
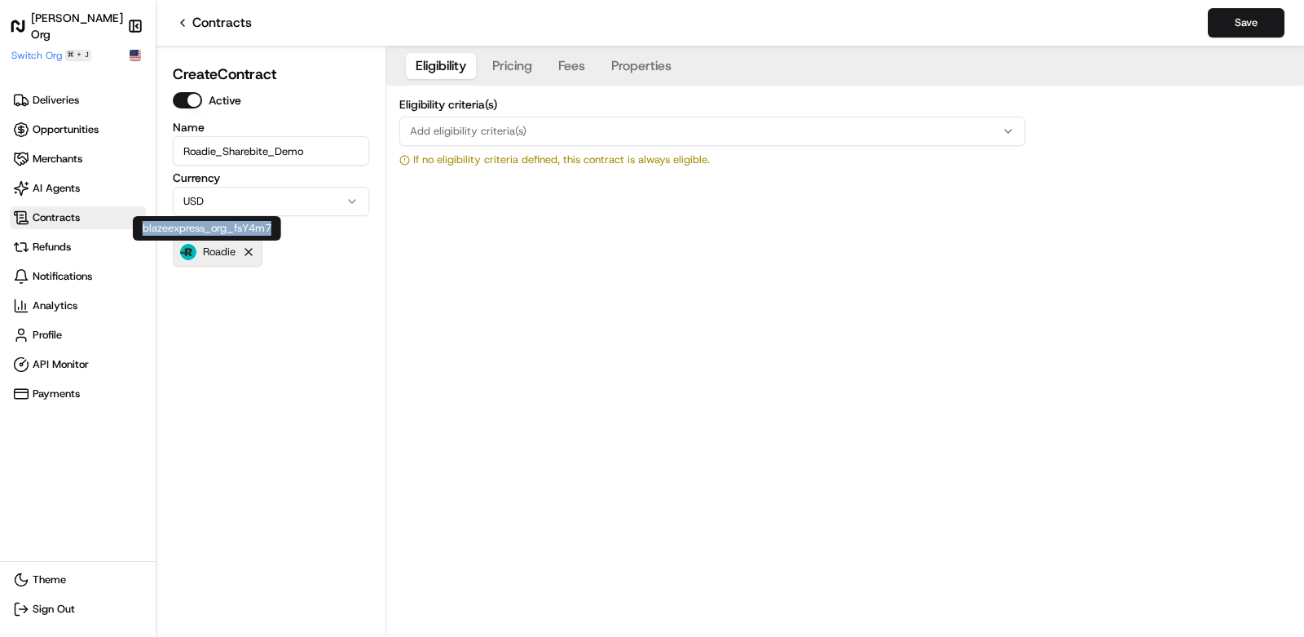
drag, startPoint x: 143, startPoint y: 233, endPoint x: 282, endPoint y: 224, distance: 138.9
click at [281, 224] on div "blazeexpress_org_fsY4m7 blazeexpress_org_fsY4m7" at bounding box center [207, 228] width 148 height 24
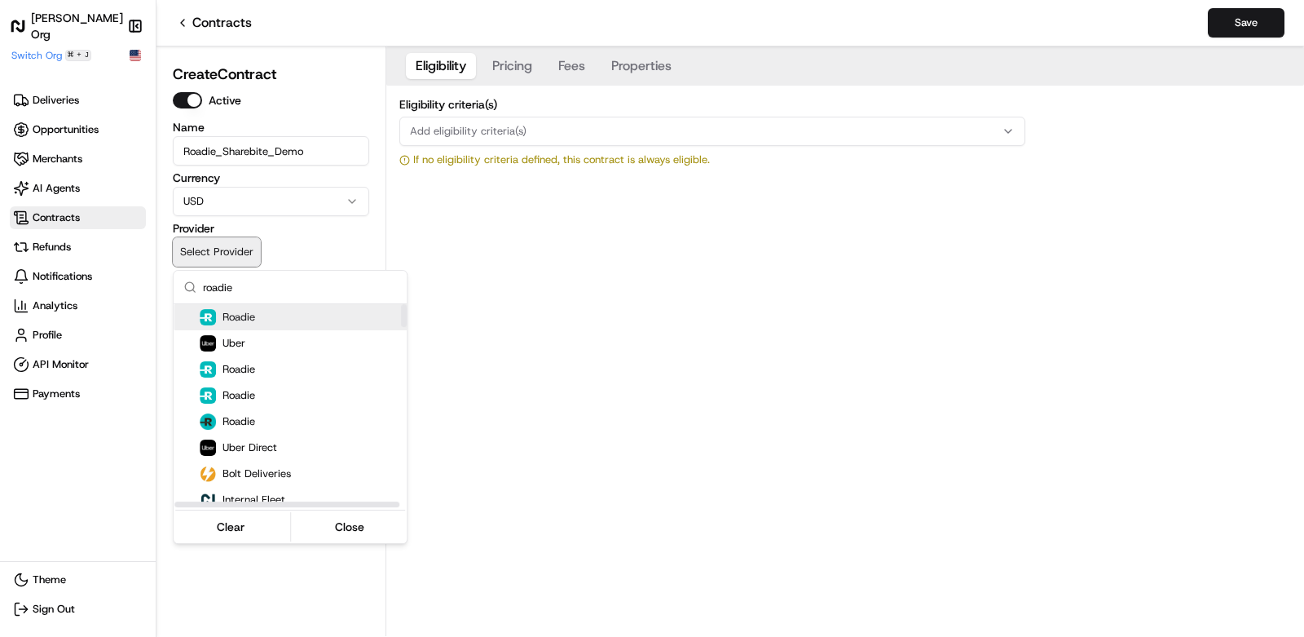
click at [385, 317] on div "Roadie" at bounding box center [310, 317] width 220 height 16
click at [539, 307] on html "Nash Org Make sidebar auto shrink Switch Org ⌘ + J Deliveries Opportunities Mer…" at bounding box center [652, 318] width 1304 height 637
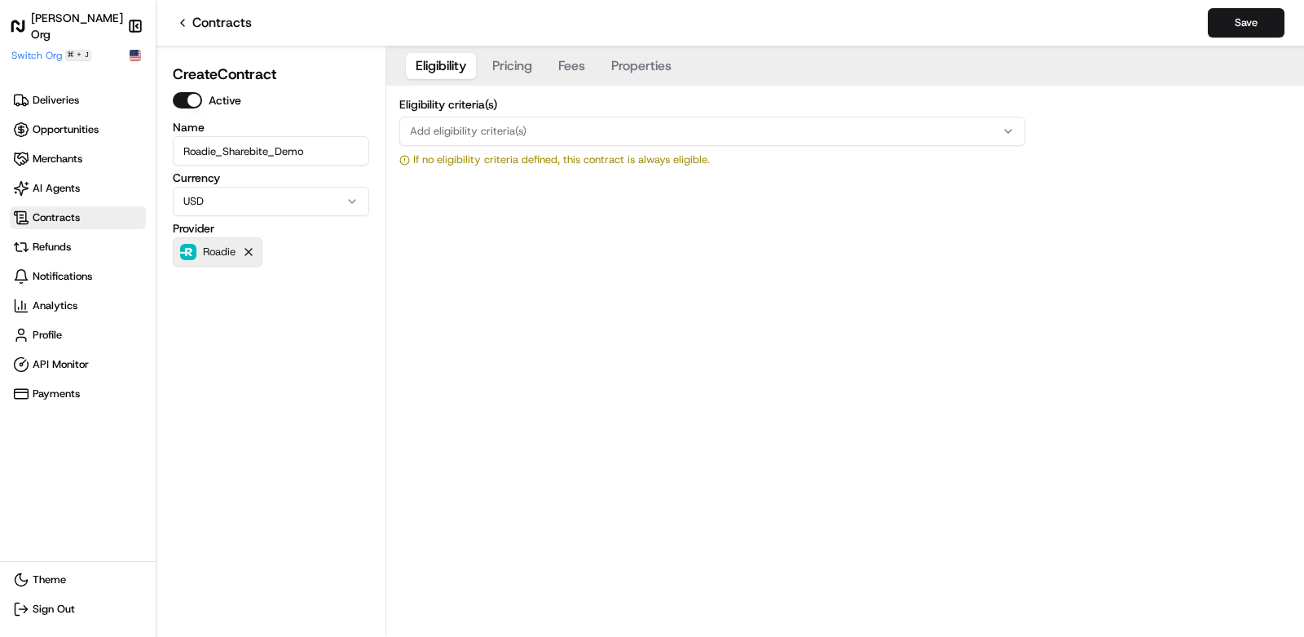
click at [254, 252] on icon "button" at bounding box center [248, 251] width 13 height 13
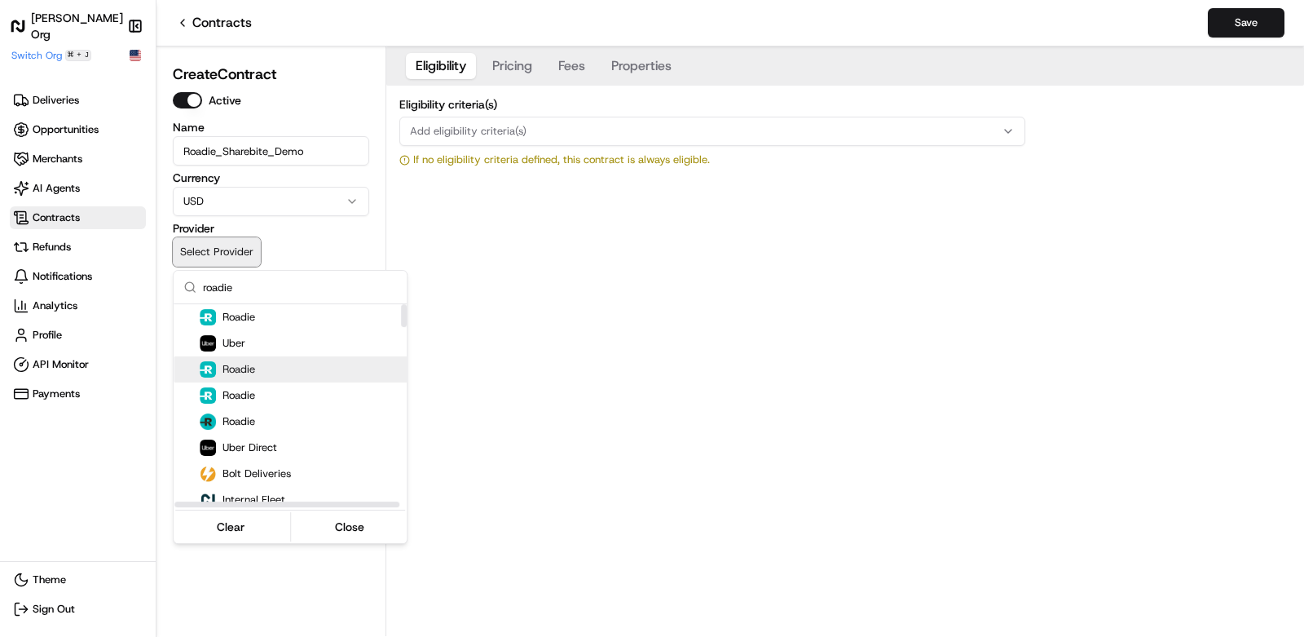
click at [299, 377] on div "Roadie" at bounding box center [310, 369] width 220 height 16
click at [517, 332] on html "Nash Org Make sidebar auto shrink Switch Org ⌘ + J Deliveries Opportunities Mer…" at bounding box center [652, 318] width 1304 height 637
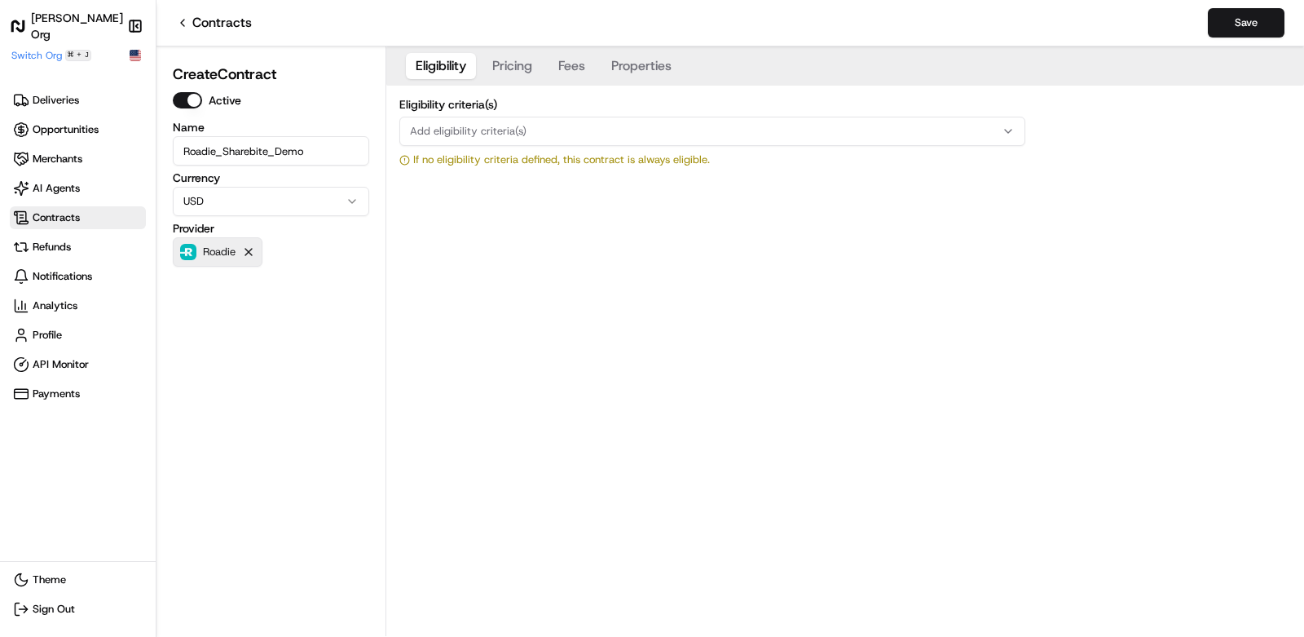
click at [251, 259] on button "Roadie" at bounding box center [218, 251] width 90 height 29
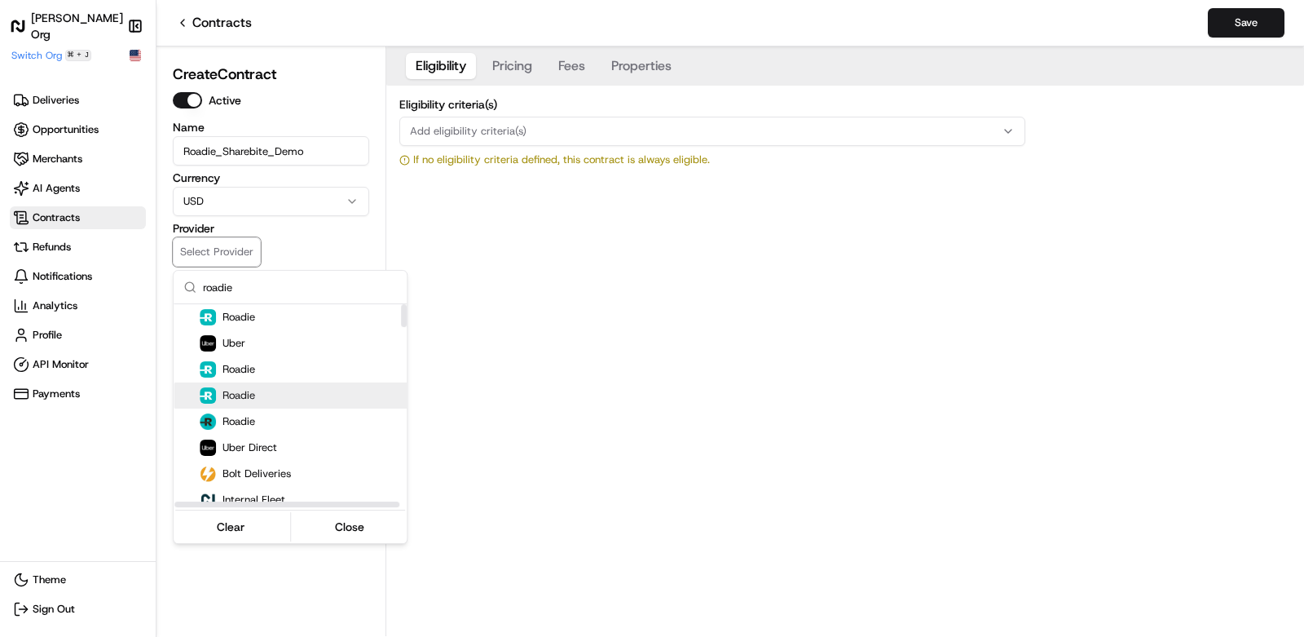
click at [294, 385] on div "Roadie" at bounding box center [300, 395] width 253 height 26
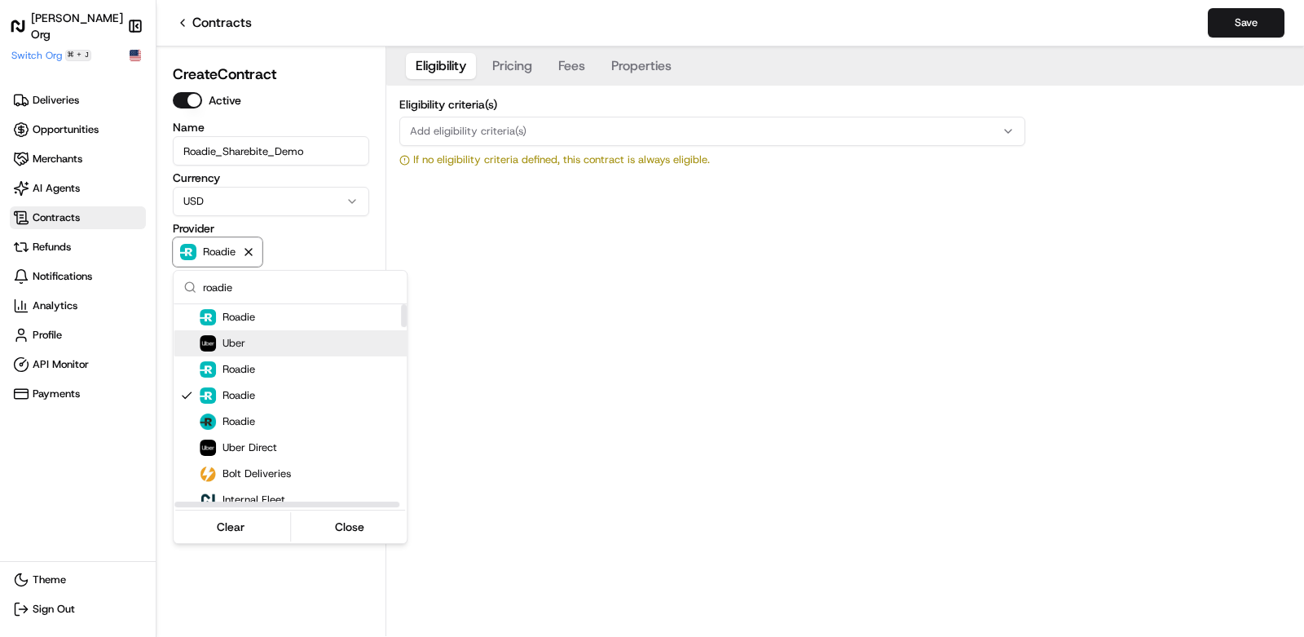
click at [503, 305] on html "Nash Org Make sidebar auto shrink Switch Org ⌘ + J Deliveries Opportunities Mer…" at bounding box center [652, 318] width 1304 height 637
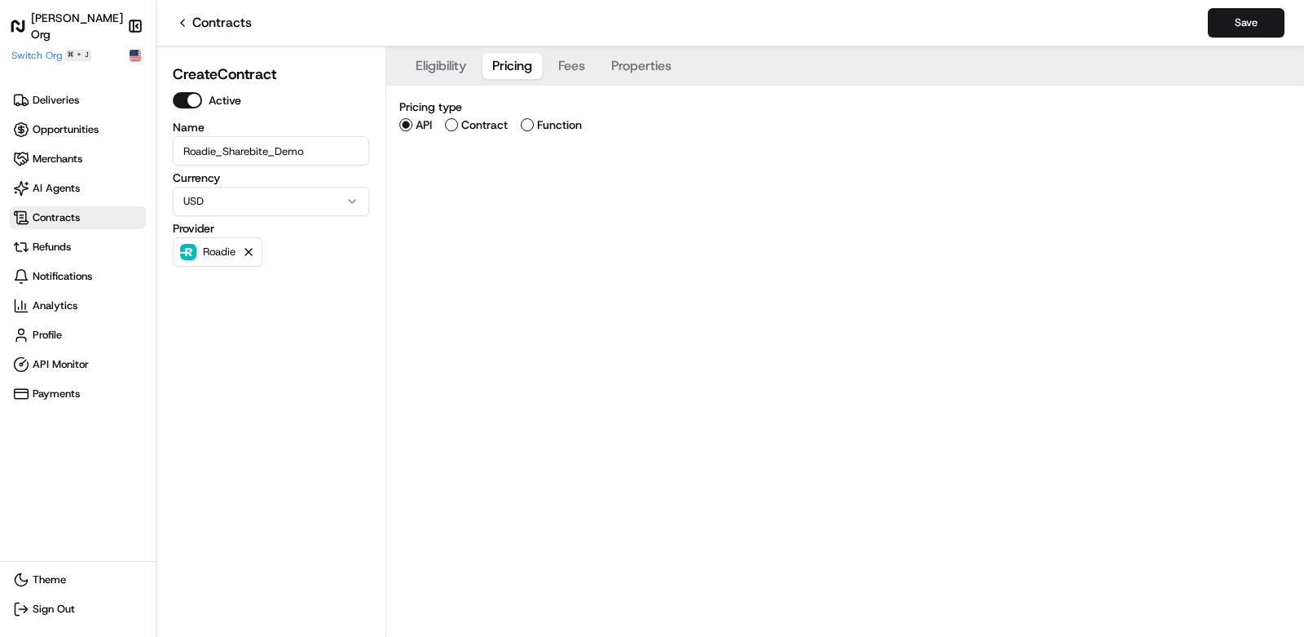
click at [527, 68] on button "Pricing" at bounding box center [513, 66] width 60 height 26
click at [477, 130] on label "Contract" at bounding box center [484, 124] width 46 height 11
click at [458, 130] on button "Contract" at bounding box center [451, 124] width 13 height 13
click at [498, 192] on div "Add contract type" at bounding box center [713, 185] width 618 height 15
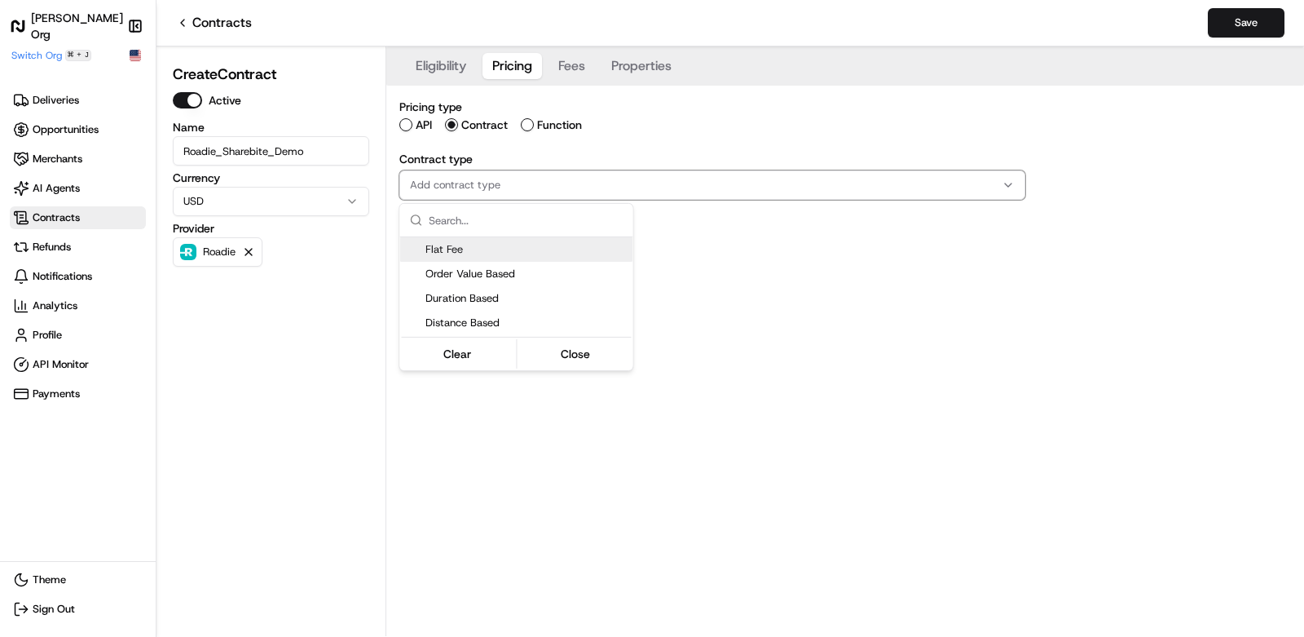
click at [505, 254] on span "Flat Fee" at bounding box center [526, 249] width 201 height 15
click at [800, 337] on html "Nash Org Make sidebar auto shrink Switch Org ⌘ + J Deliveries Opportunities Mer…" at bounding box center [652, 318] width 1304 height 637
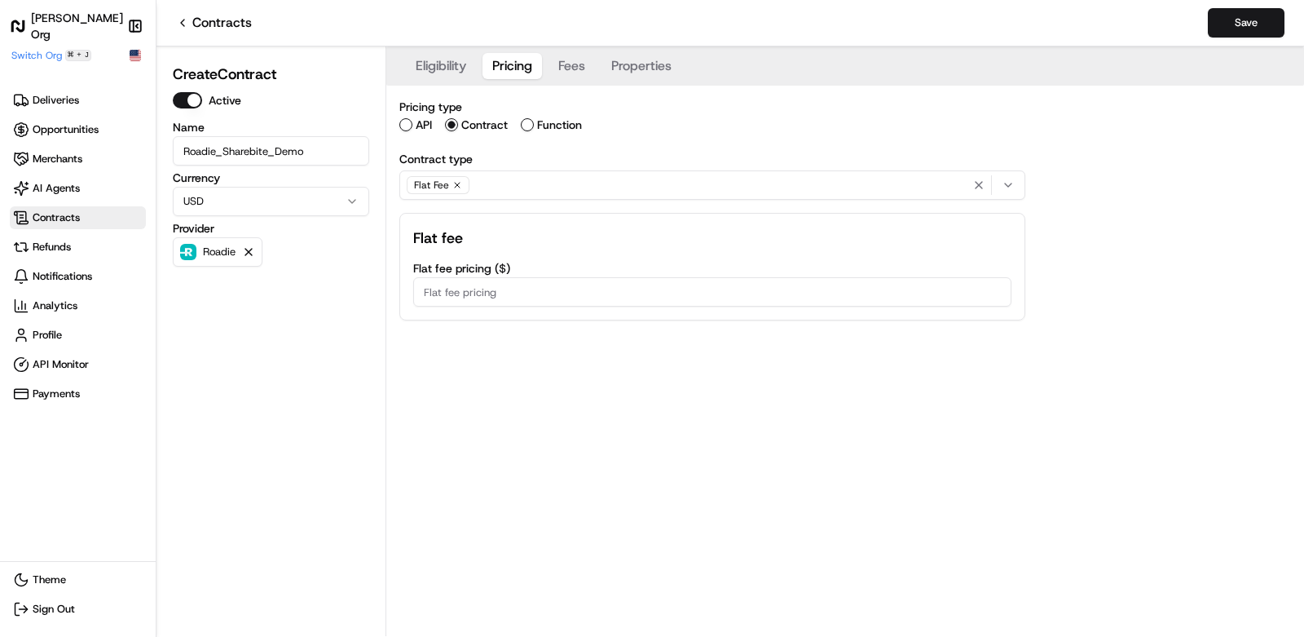
click at [704, 311] on div "Flat fee Flat fee pricing ( $ )" at bounding box center [712, 267] width 626 height 108
click at [701, 300] on input "Flat fee pricing ( $ )" at bounding box center [712, 291] width 598 height 29
type input "4.5"
type input "4.50"
click at [682, 377] on div "Eligibility Pricing Fees Properties Pricing type API Contract Function Contract…" at bounding box center [845, 340] width 918 height 589
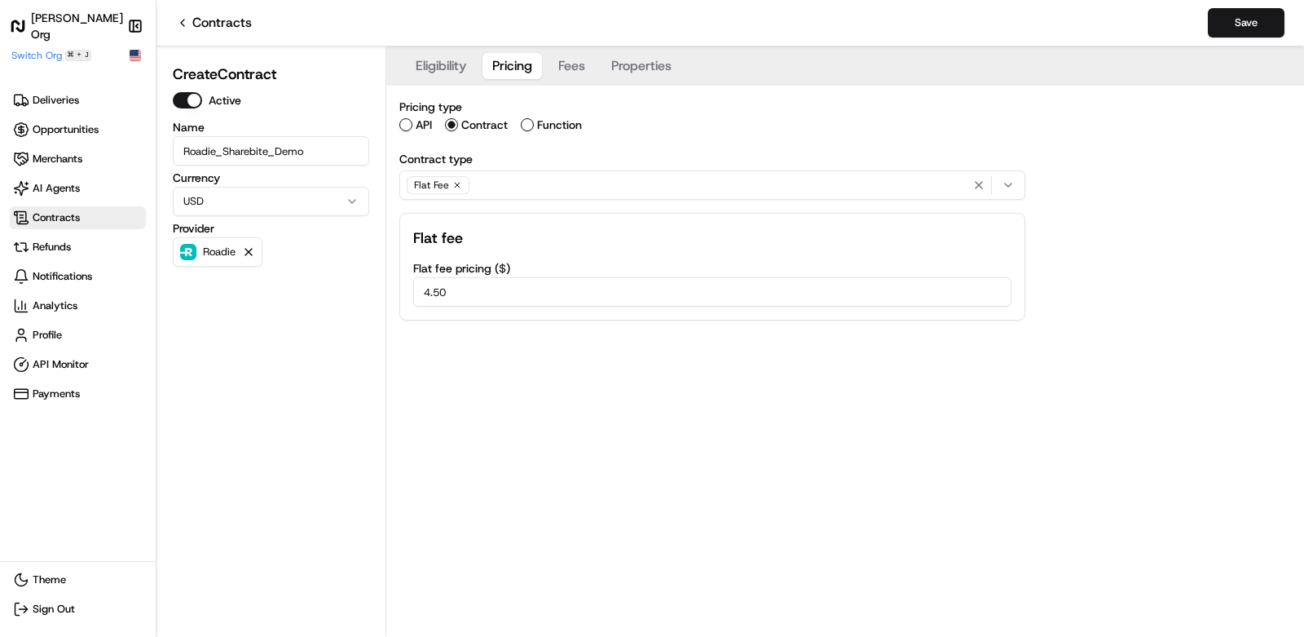
click at [637, 68] on button "Properties" at bounding box center [642, 66] width 80 height 26
